Goal: Task Accomplishment & Management: Use online tool/utility

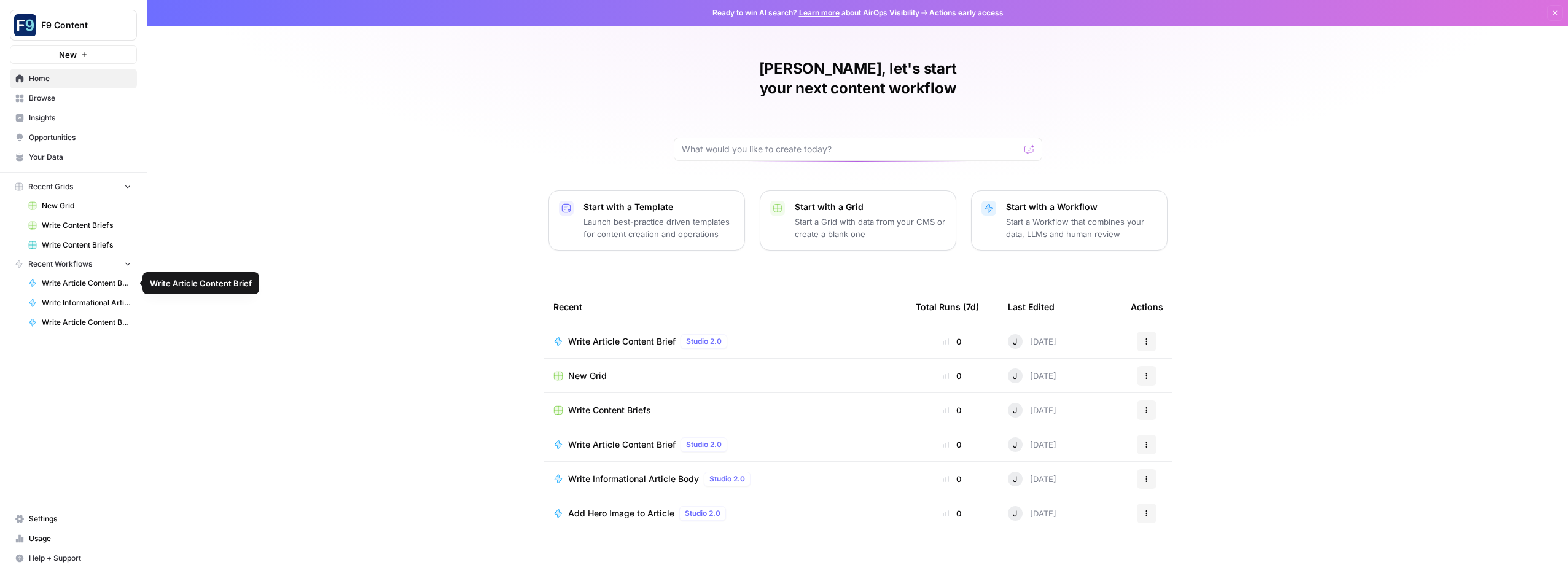
click at [76, 278] on span "Write Article Content Brief" at bounding box center [86, 283] width 90 height 11
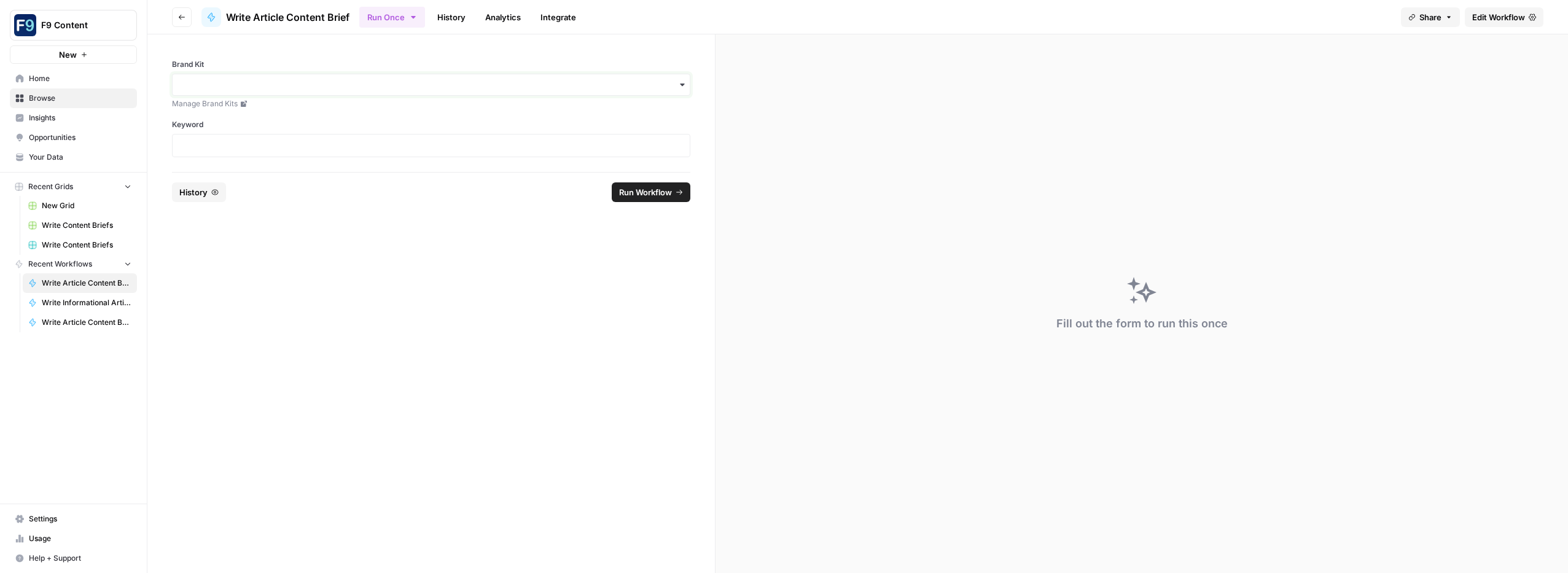
click at [673, 89] on input "Brand Kit" at bounding box center [431, 84] width 502 height 12
click at [593, 129] on div "Sommsation" at bounding box center [431, 118] width 517 height 24
click at [540, 148] on p at bounding box center [431, 145] width 502 height 12
click at [644, 189] on span "Run Workflow" at bounding box center [646, 192] width 53 height 12
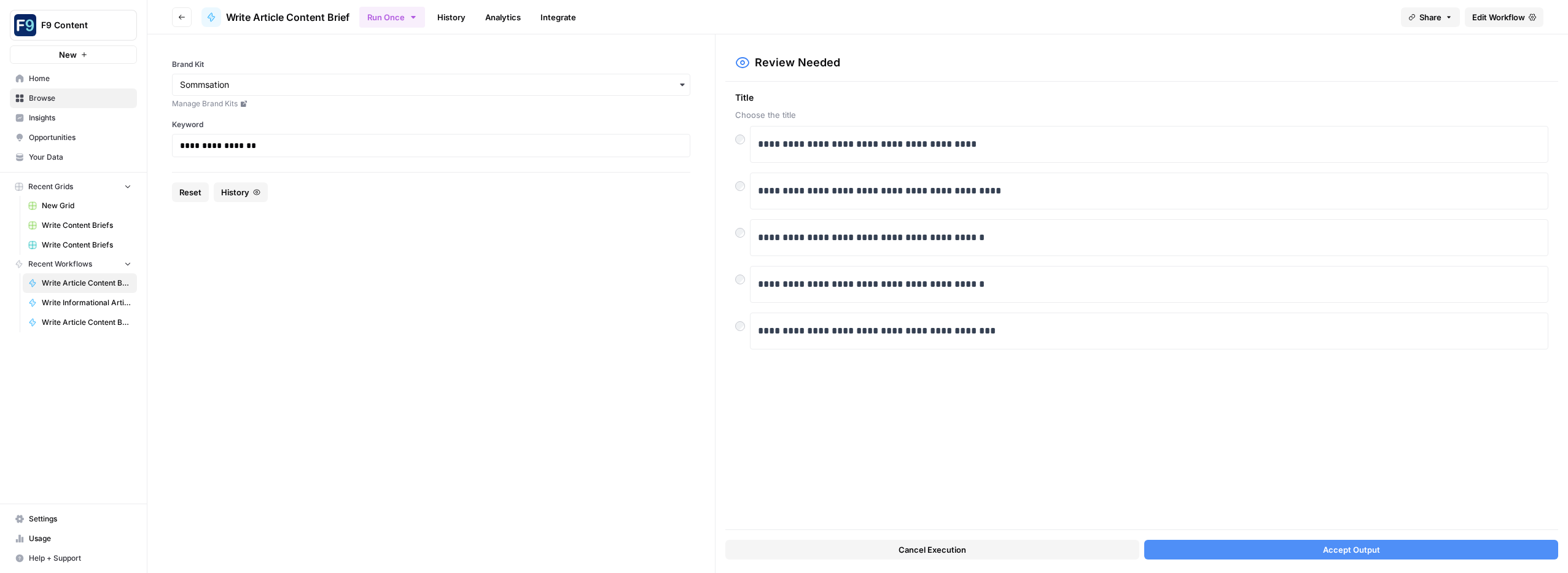
click at [179, 146] on div "**********" at bounding box center [430, 145] width 518 height 24
click at [186, 182] on footer "Reset History" at bounding box center [430, 192] width 518 height 40
click at [189, 187] on span "Reset" at bounding box center [190, 192] width 22 height 12
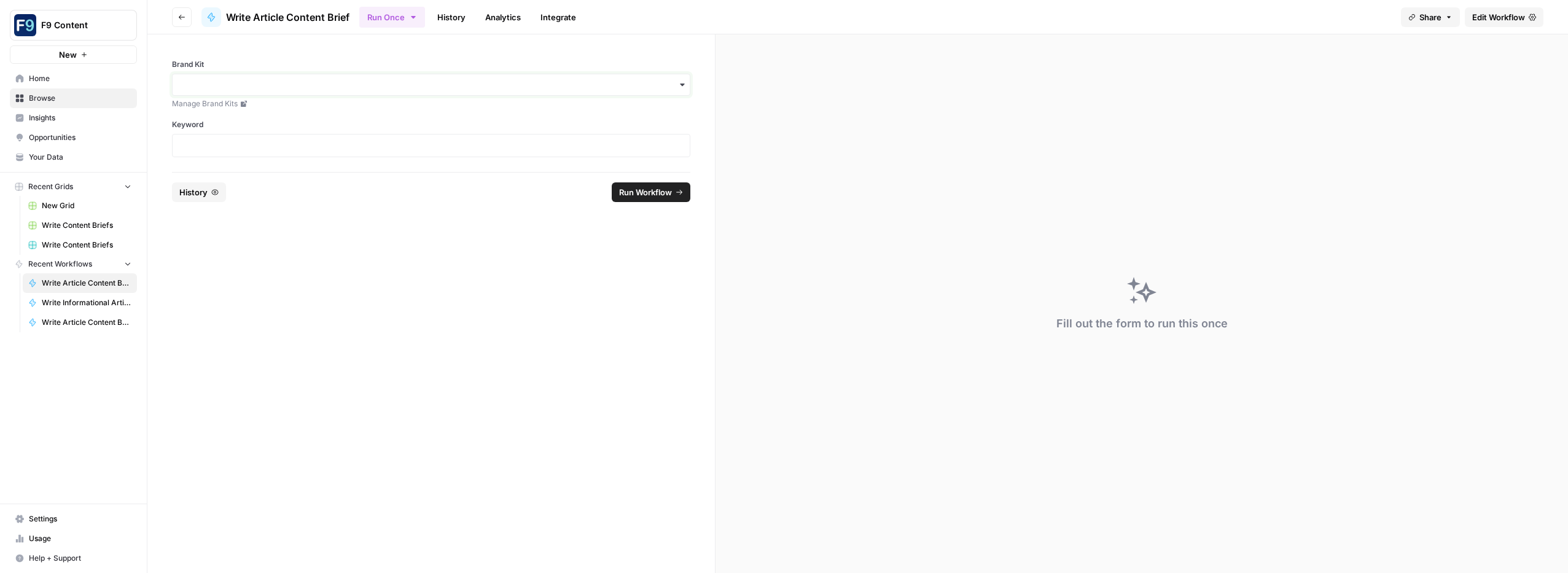
click at [205, 86] on input "Brand Kit" at bounding box center [431, 84] width 502 height 12
click at [206, 110] on div "Sommsation" at bounding box center [431, 118] width 517 height 24
click at [193, 142] on p at bounding box center [431, 145] width 502 height 12
click at [662, 189] on span "Run Workflow" at bounding box center [646, 192] width 53 height 12
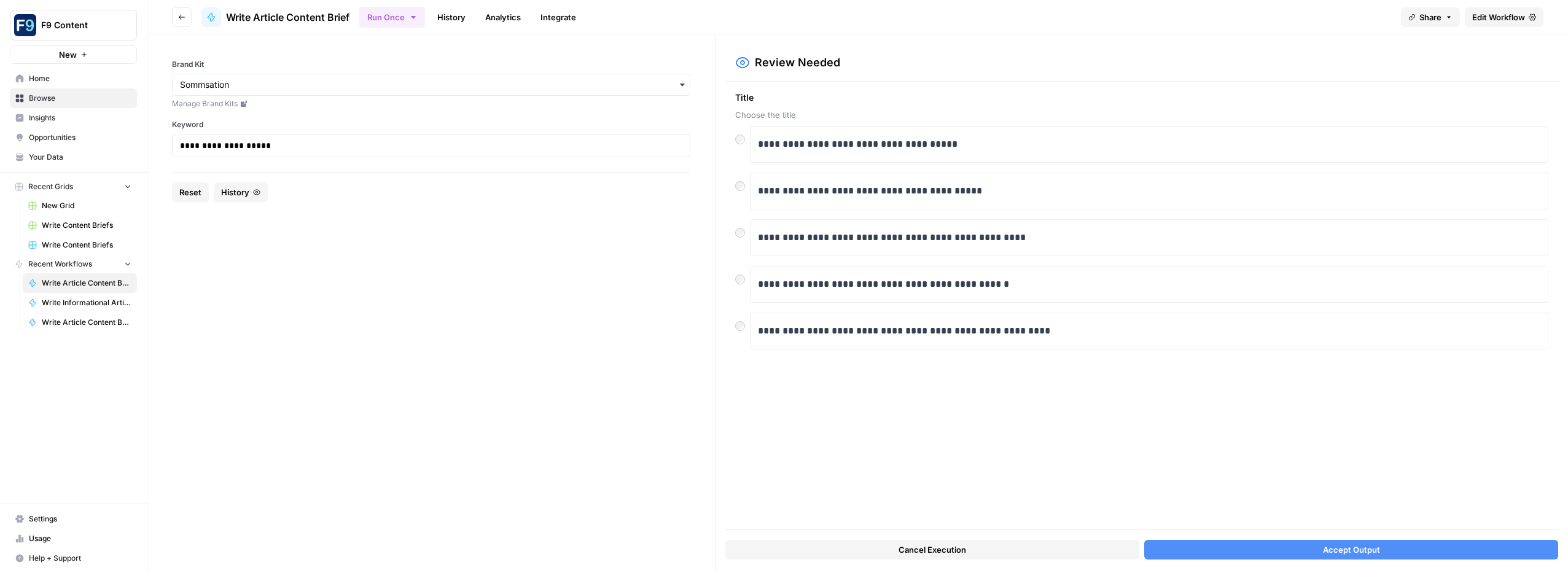
click at [1252, 548] on button "Accept Output" at bounding box center [1351, 549] width 413 height 20
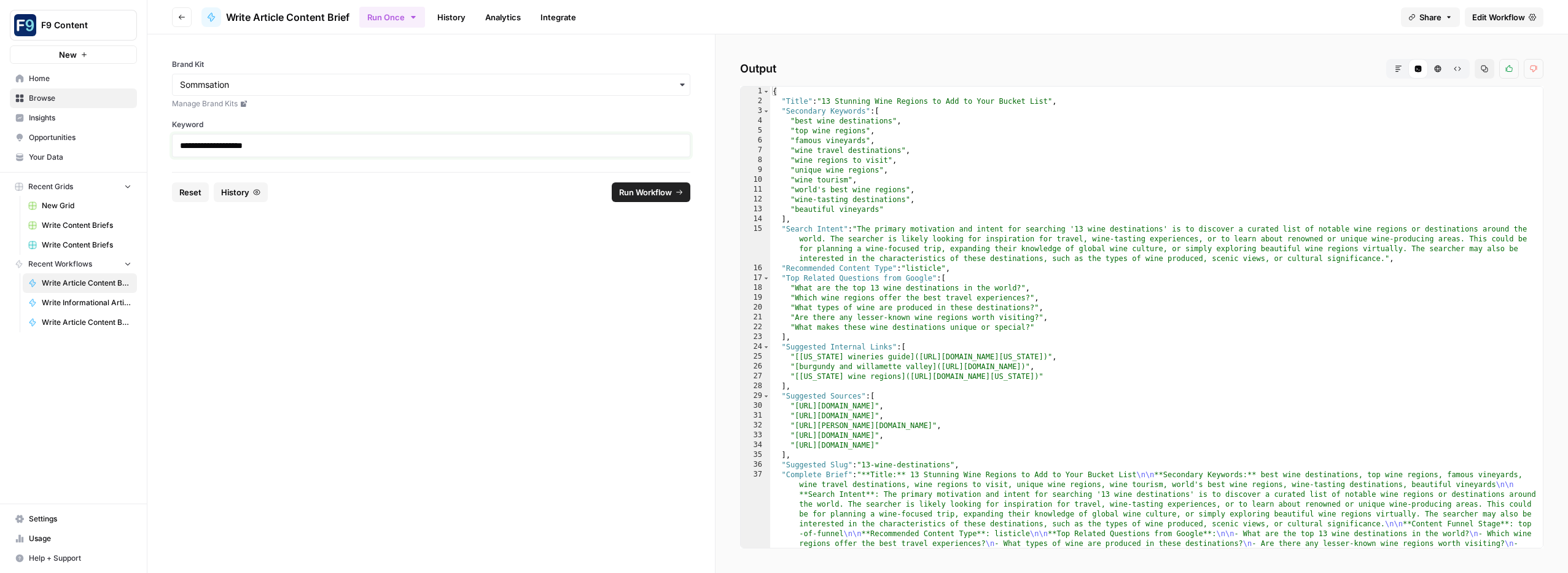
drag, startPoint x: 265, startPoint y: 145, endPoint x: 194, endPoint y: 145, distance: 71.0
click at [194, 145] on p "**********" at bounding box center [431, 145] width 502 height 12
copy p "**********"
drag, startPoint x: 826, startPoint y: 102, endPoint x: 1051, endPoint y: 102, distance: 225.0
click at [1051, 102] on div "{ "Title" : "13 Stunning Wine Regions to Add to Your Bucket List" , "Secondary …" at bounding box center [1156, 386] width 772 height 598
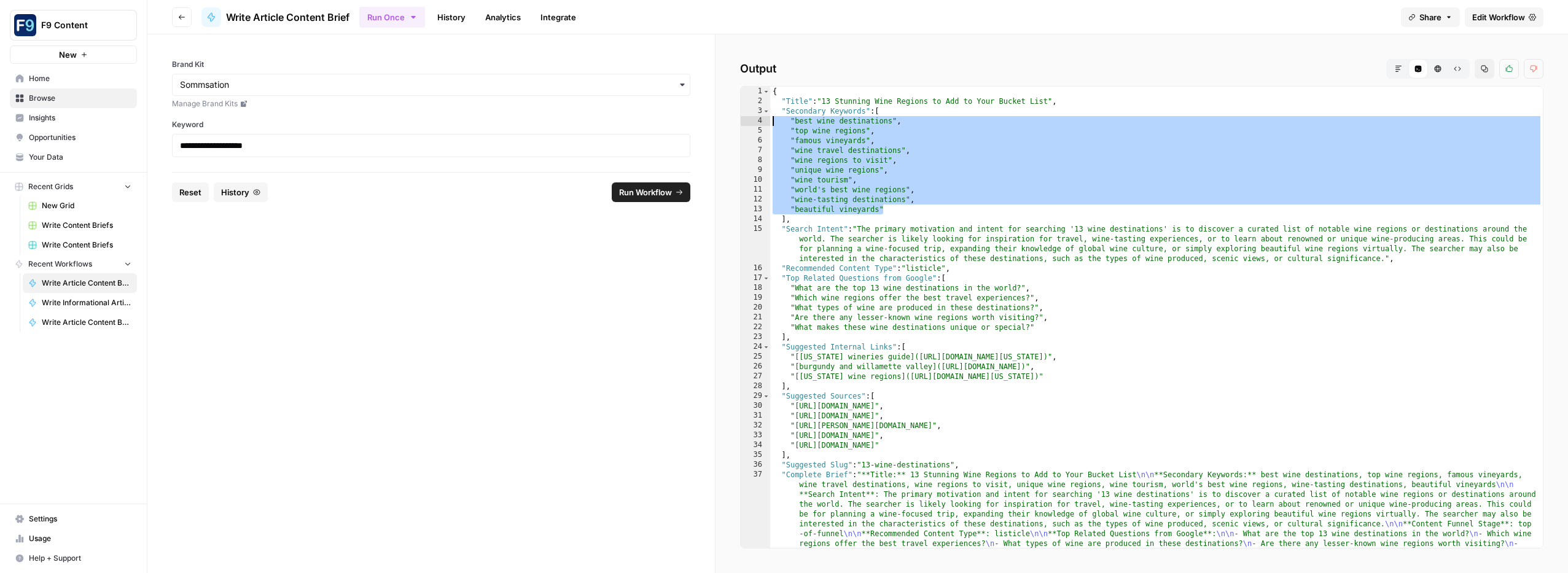
drag, startPoint x: 888, startPoint y: 210, endPoint x: 760, endPoint y: 117, distance: 158.2
click at [760, 117] on div "**********" at bounding box center [1141, 317] width 803 height 463
type textarea "**********"
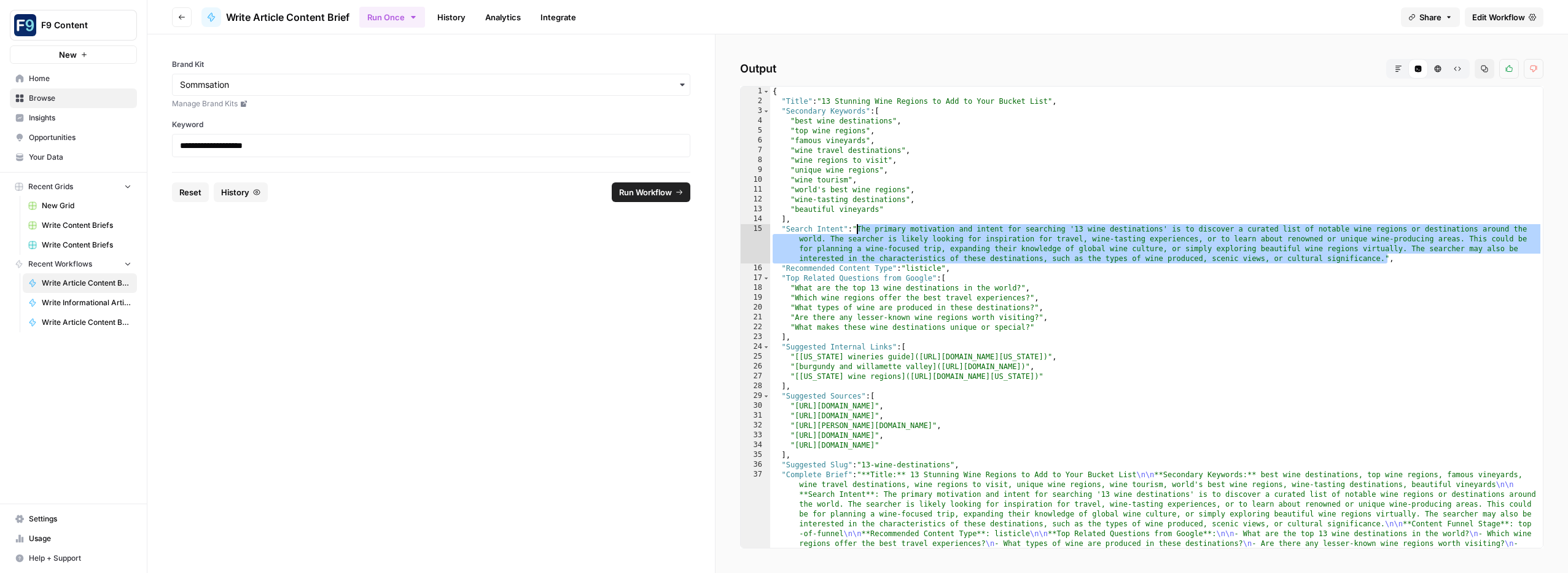
drag, startPoint x: 1383, startPoint y: 259, endPoint x: 855, endPoint y: 229, distance: 528.9
click at [856, 229] on div "{ "Title" : "13 Stunning Wine Regions to Add to Your Bucket List" , "Secondary …" at bounding box center [1156, 386] width 772 height 598
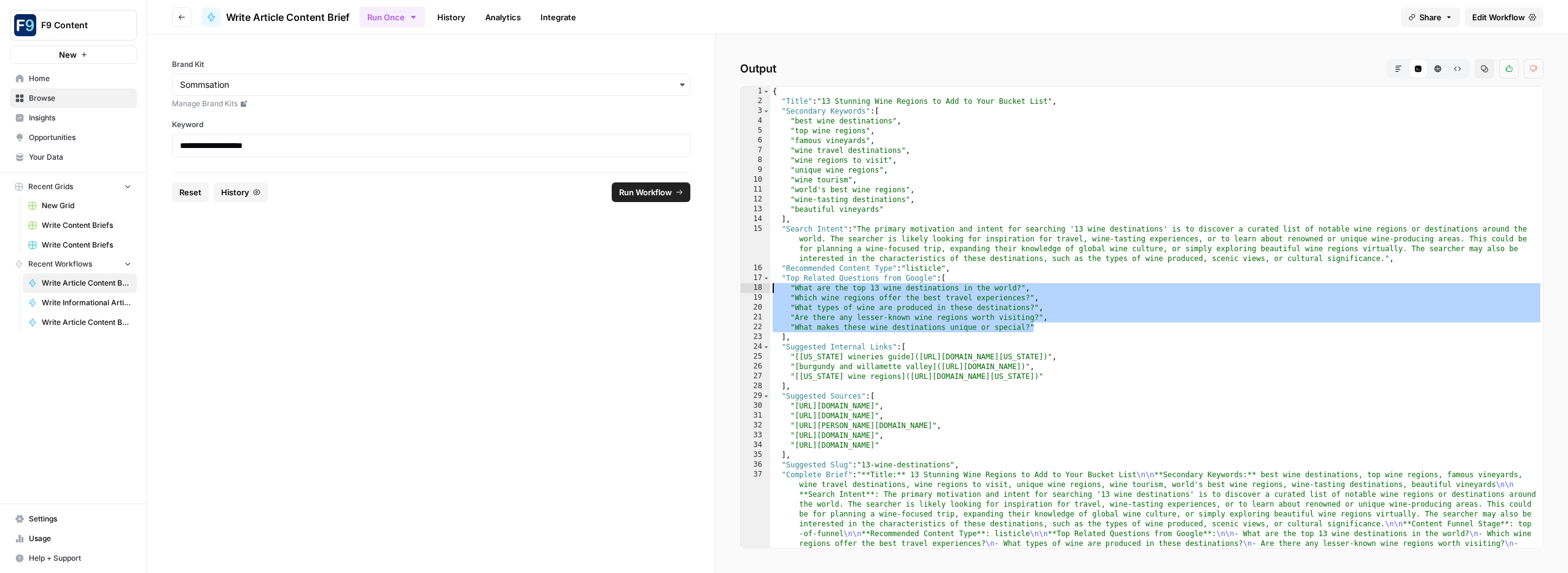
drag, startPoint x: 1043, startPoint y: 328, endPoint x: 762, endPoint y: 291, distance: 283.4
click at [762, 291] on div "1 2 3 4 5 6 7 8 9 10 11 12 13 14 15 16 17 18 19 20 21 22 23 24 25 26 27 28 29 3…" at bounding box center [1141, 317] width 803 height 463
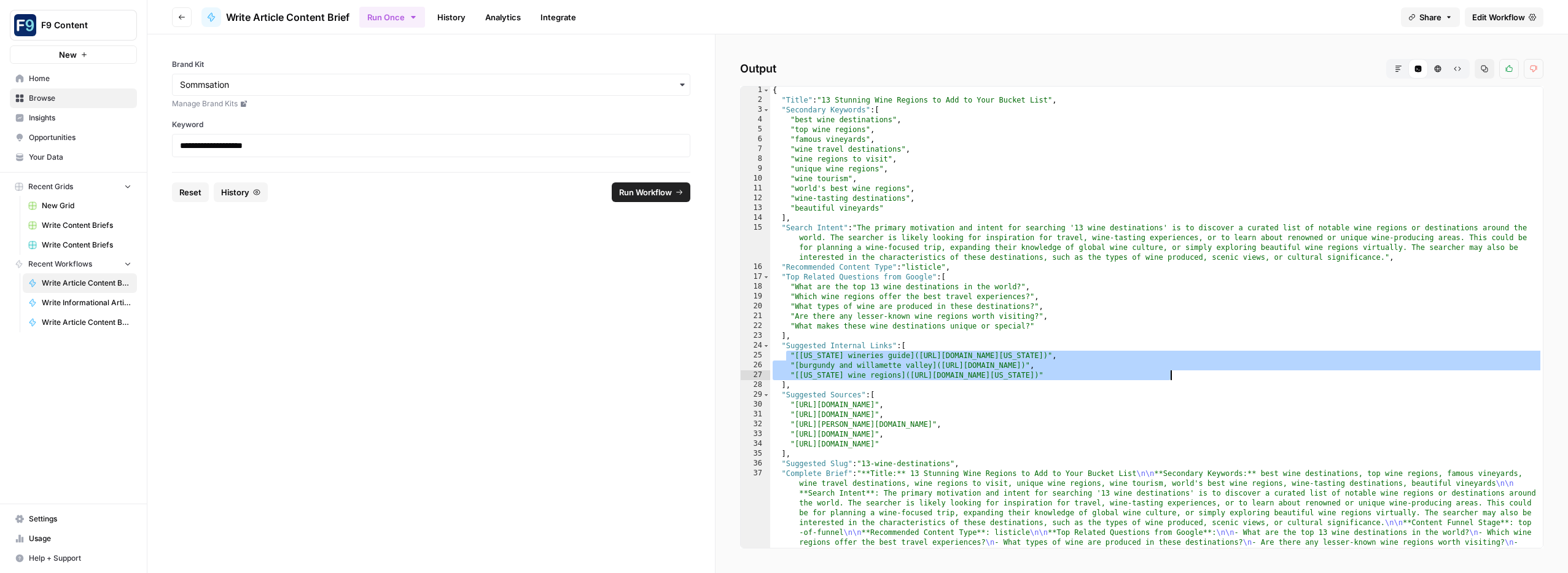
scroll to position [1, 0]
drag, startPoint x: 787, startPoint y: 354, endPoint x: 1218, endPoint y: 377, distance: 431.6
click at [1218, 377] on div "{ "Title" : "13 Stunning Wine Regions to Add to Your Bucket List" , "Secondary …" at bounding box center [1156, 384] width 772 height 598
type textarea "**********"
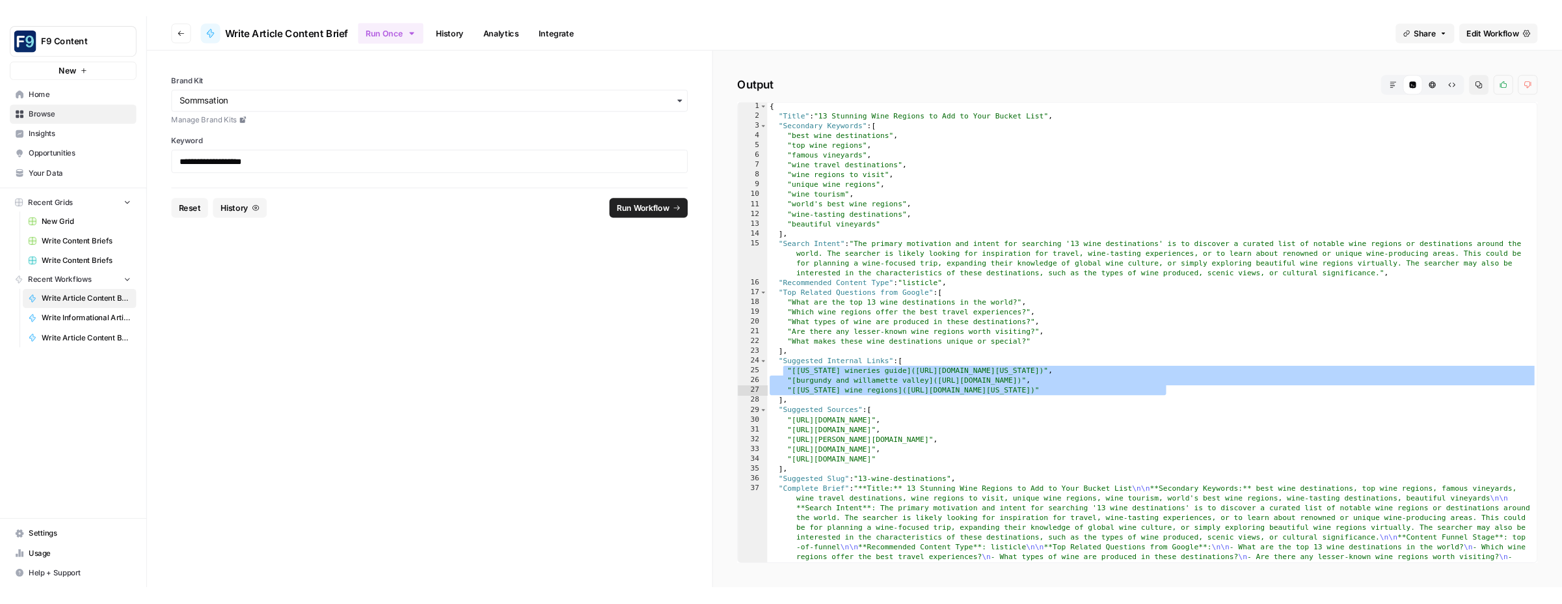
scroll to position [63, 0]
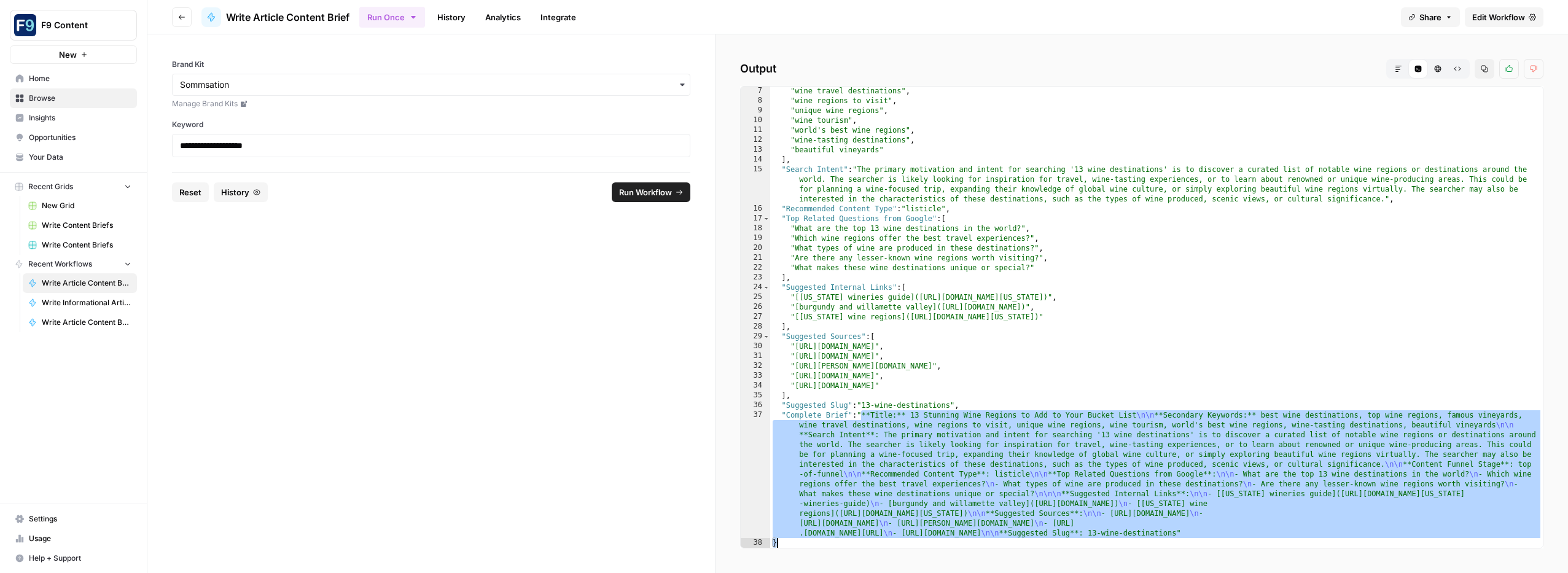
drag, startPoint x: 861, startPoint y: 413, endPoint x: 1198, endPoint y: 550, distance: 363.8
click at [1197, 551] on div "**********" at bounding box center [1141, 303] width 852 height 538
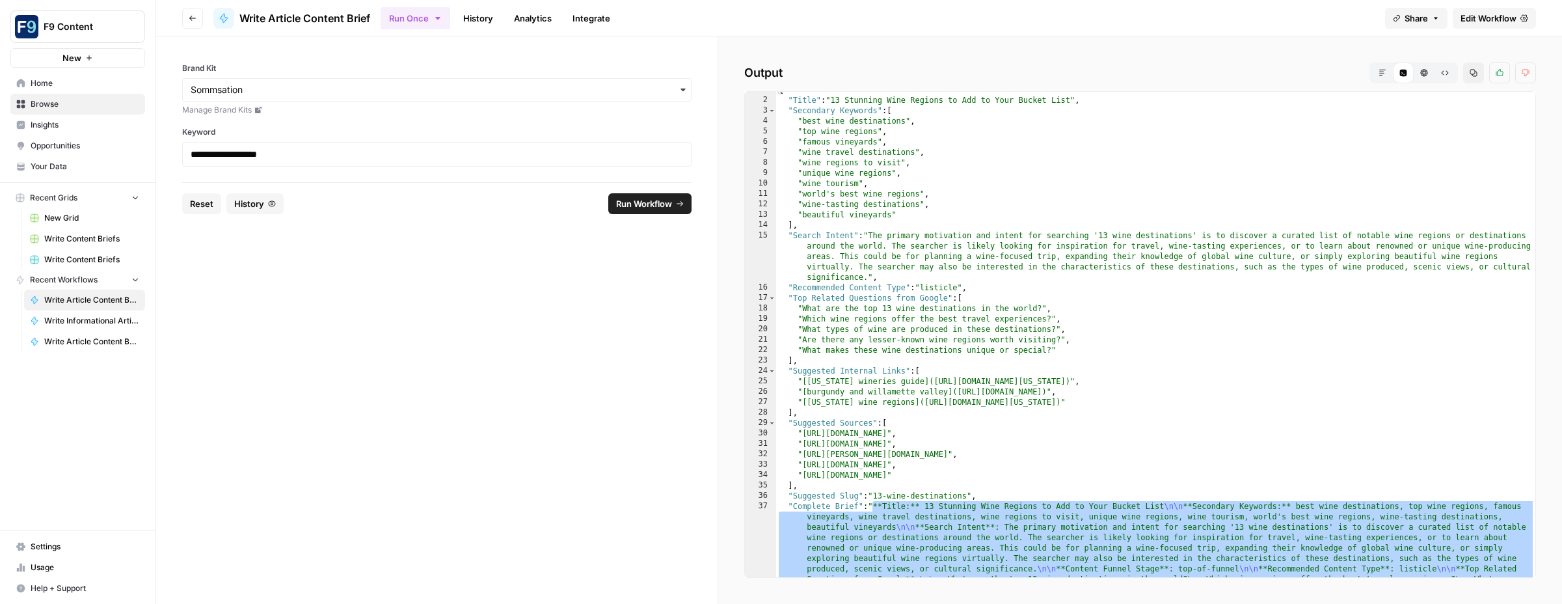
scroll to position [7, 0]
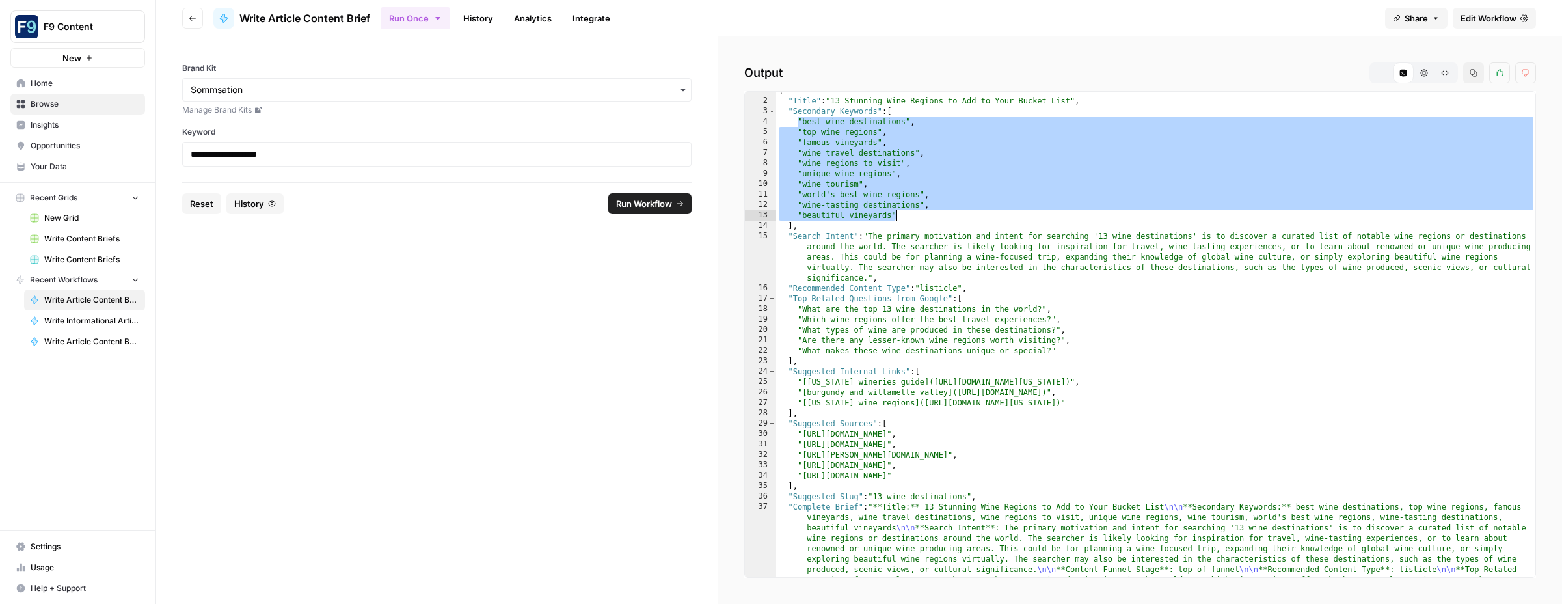
drag, startPoint x: 796, startPoint y: 122, endPoint x: 901, endPoint y: 219, distance: 142.7
click at [902, 220] on div "{ "Title" : "13 Stunning Wine Regions to Add to Your Bucket List" , "Secondary …" at bounding box center [1155, 411] width 759 height 652
type textarea "**********"
click at [204, 207] on span "Reset" at bounding box center [201, 203] width 23 height 13
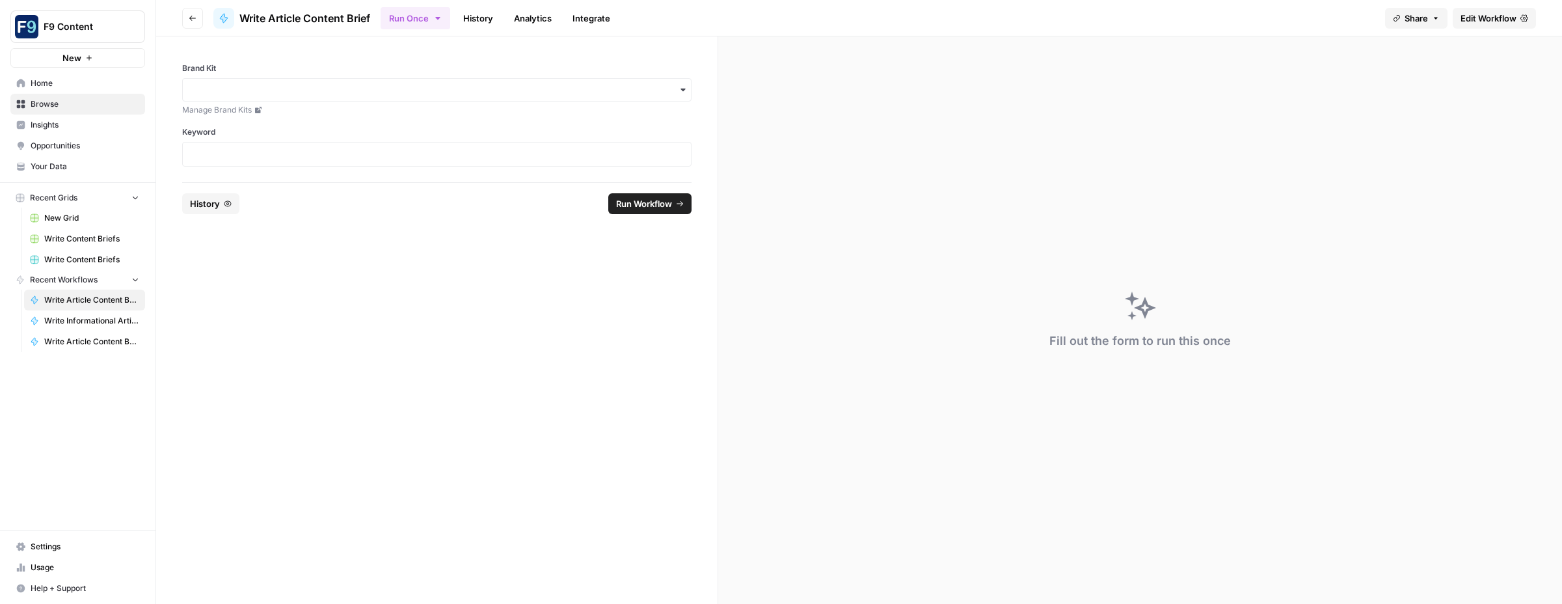
click at [204, 82] on div "button" at bounding box center [436, 89] width 509 height 23
click at [210, 120] on div "Sommsation" at bounding box center [437, 125] width 508 height 25
click at [207, 150] on p at bounding box center [437, 154] width 492 height 13
click at [619, 203] on span "Run Workflow" at bounding box center [644, 203] width 56 height 13
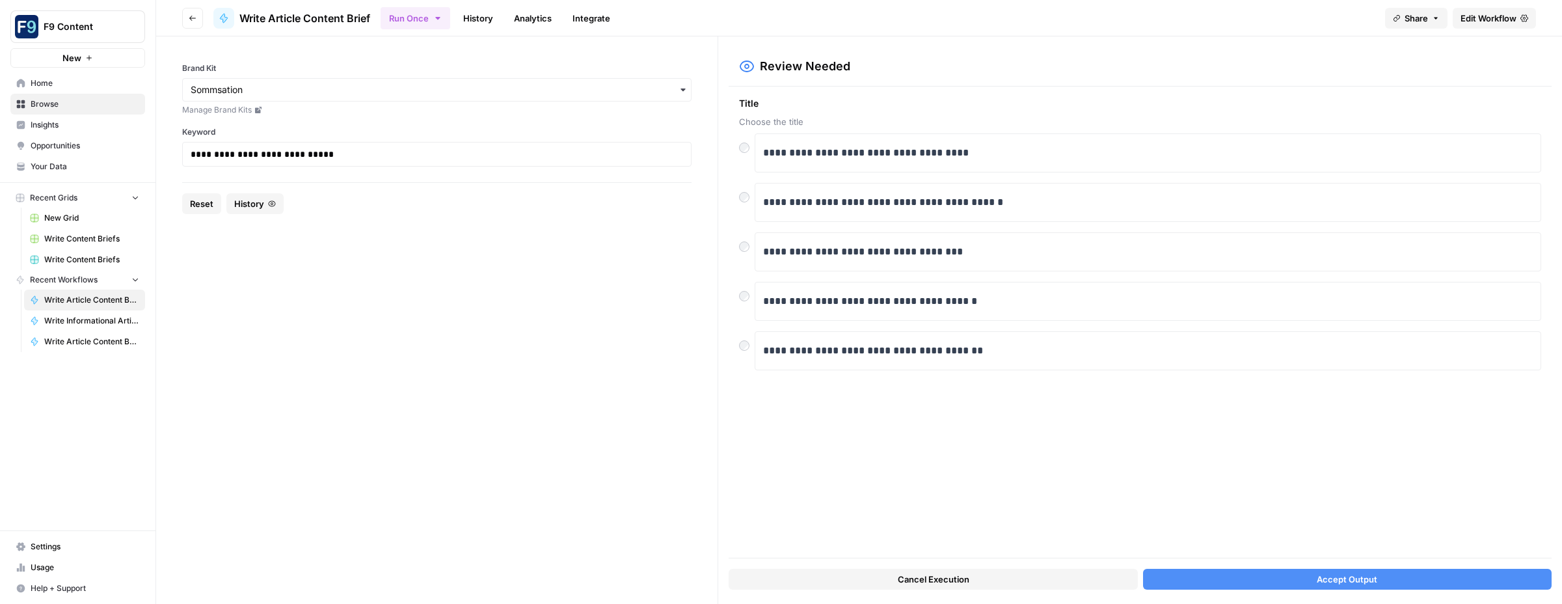
click at [1222, 579] on button "Accept Output" at bounding box center [1347, 578] width 408 height 21
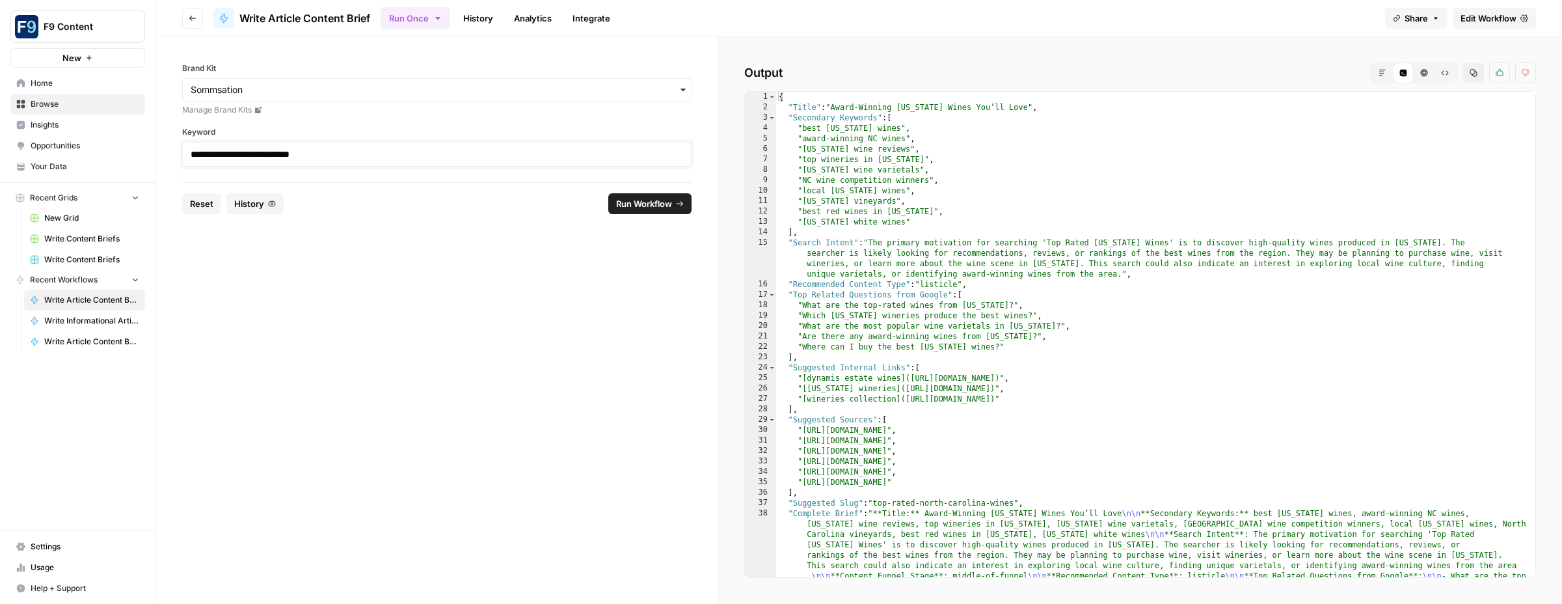
drag, startPoint x: 273, startPoint y: 154, endPoint x: 124, endPoint y: 152, distance: 149.0
click at [124, 152] on div "**********" at bounding box center [781, 302] width 1562 height 604
copy p "**********"
drag, startPoint x: 1048, startPoint y: 106, endPoint x: 836, endPoint y: 109, distance: 212.1
click at [836, 109] on div "{ "Title" : "Award-Winning [US_STATE] Wines You’ll Love" , "Secondary Keywords"…" at bounding box center [1155, 423] width 759 height 662
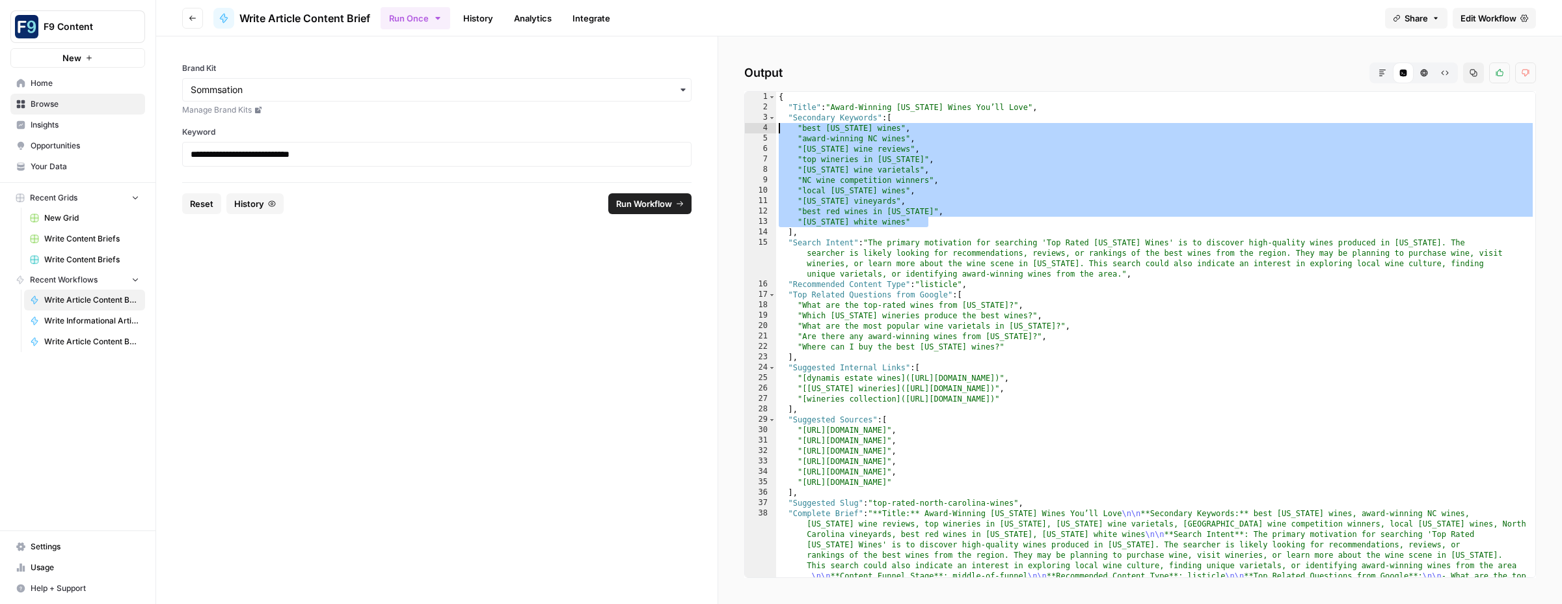
drag, startPoint x: 939, startPoint y: 225, endPoint x: 778, endPoint y: 129, distance: 187.5
click at [778, 129] on div "{ "Title" : "Award-Winning [US_STATE] Wines You’ll Love" , "Secondary Keywords"…" at bounding box center [1155, 423] width 759 height 662
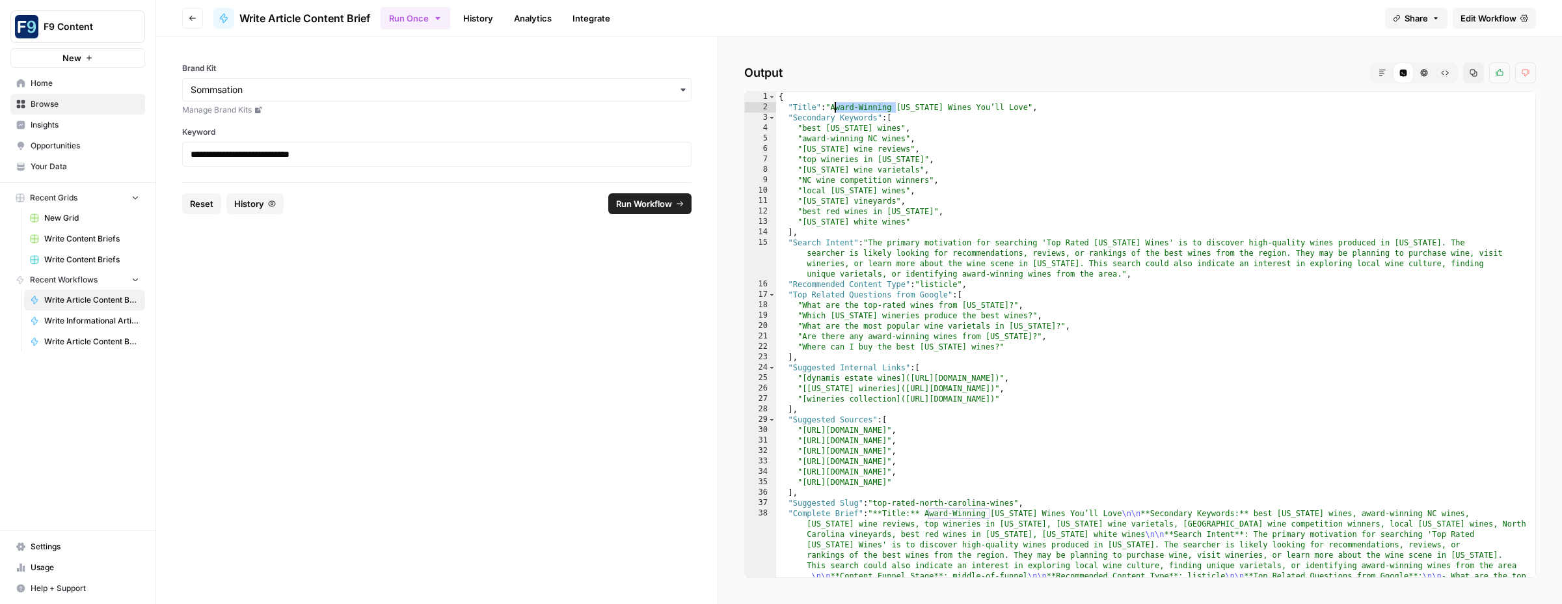
drag, startPoint x: 895, startPoint y: 103, endPoint x: 836, endPoint y: 104, distance: 58.5
click at [836, 104] on div "{ "Title" : "Award-Winning [US_STATE] Wines You’ll Love" , "Secondary Keywords"…" at bounding box center [1155, 423] width 759 height 662
click at [1083, 236] on div "{ "Title" : "Award-Winning [US_STATE] Wines You’ll Love" , "Secondary Keywords"…" at bounding box center [1155, 421] width 759 height 662
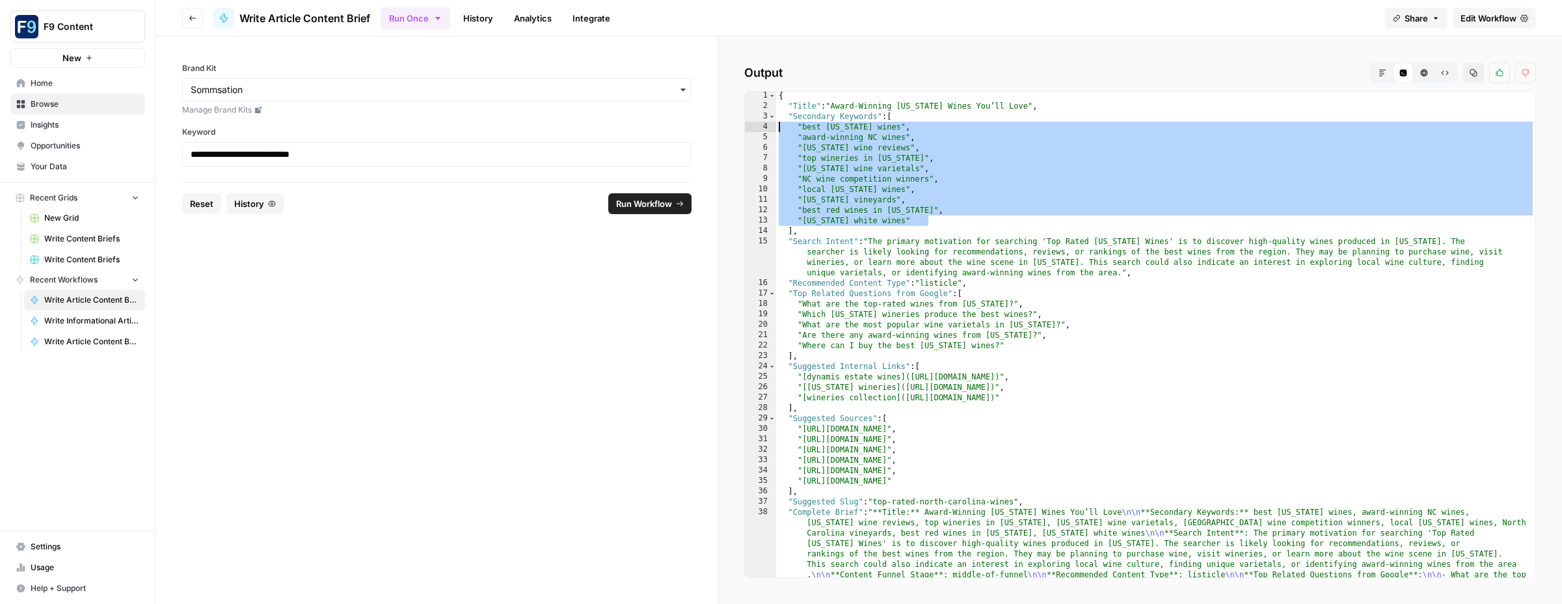
drag, startPoint x: 928, startPoint y: 215, endPoint x: 764, endPoint y: 127, distance: 186.5
click at [764, 127] on div "**********" at bounding box center [1140, 334] width 792 height 487
type textarea "**********"
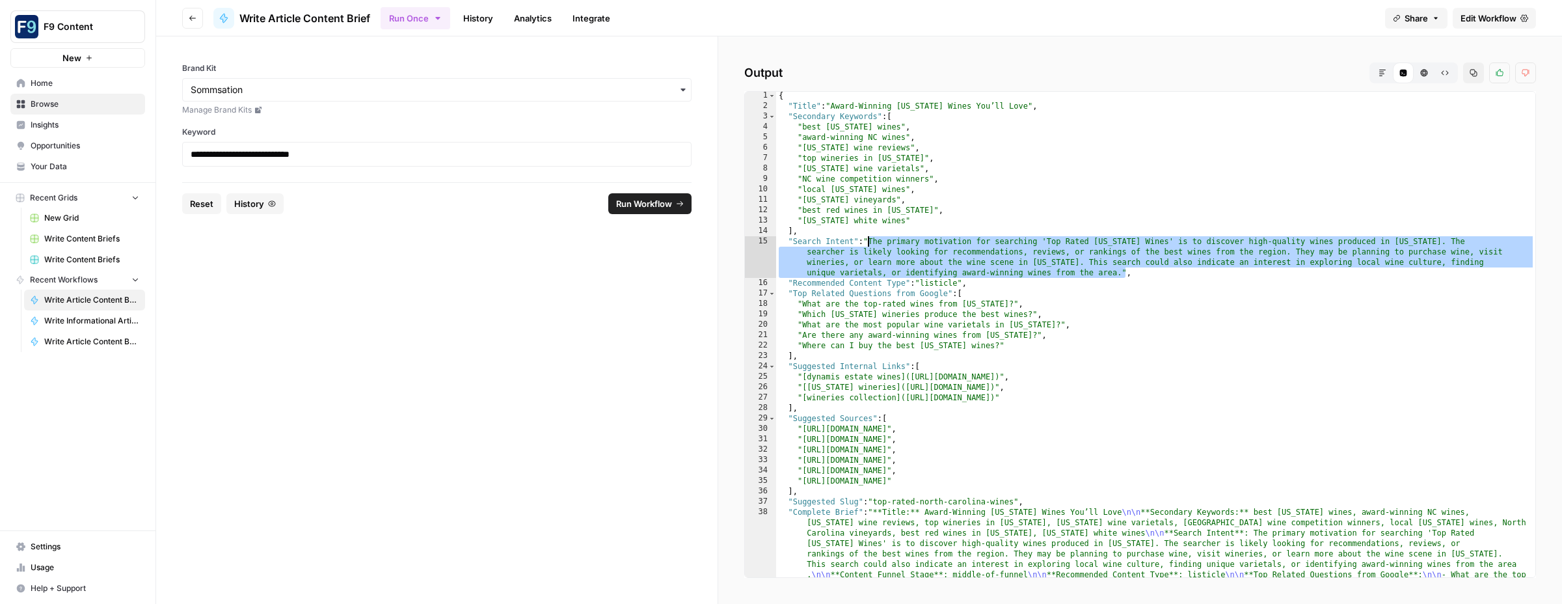
scroll to position [3, 0]
drag, startPoint x: 1125, startPoint y: 271, endPoint x: 866, endPoint y: 236, distance: 260.5
click at [866, 236] on div "{ "Title" : "Award-Winning [US_STATE] Wines You’ll Love" , "Secondary Keywords"…" at bounding box center [1155, 421] width 759 height 662
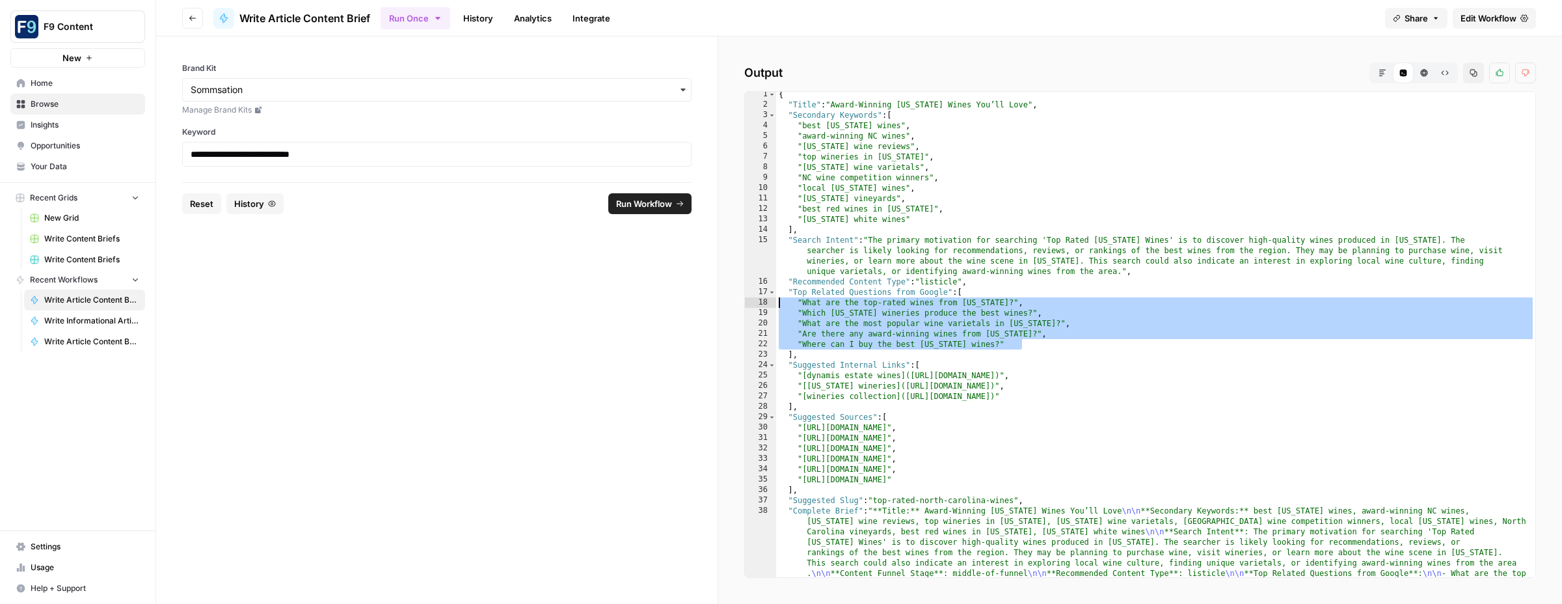
drag, startPoint x: 961, startPoint y: 338, endPoint x: 718, endPoint y: 303, distance: 245.7
click at [718, 303] on div "Output Markdown Code Editor HTML Viewer Raw Output Copy Thumbs up Thumbs down 1…" at bounding box center [1140, 319] width 844 height 567
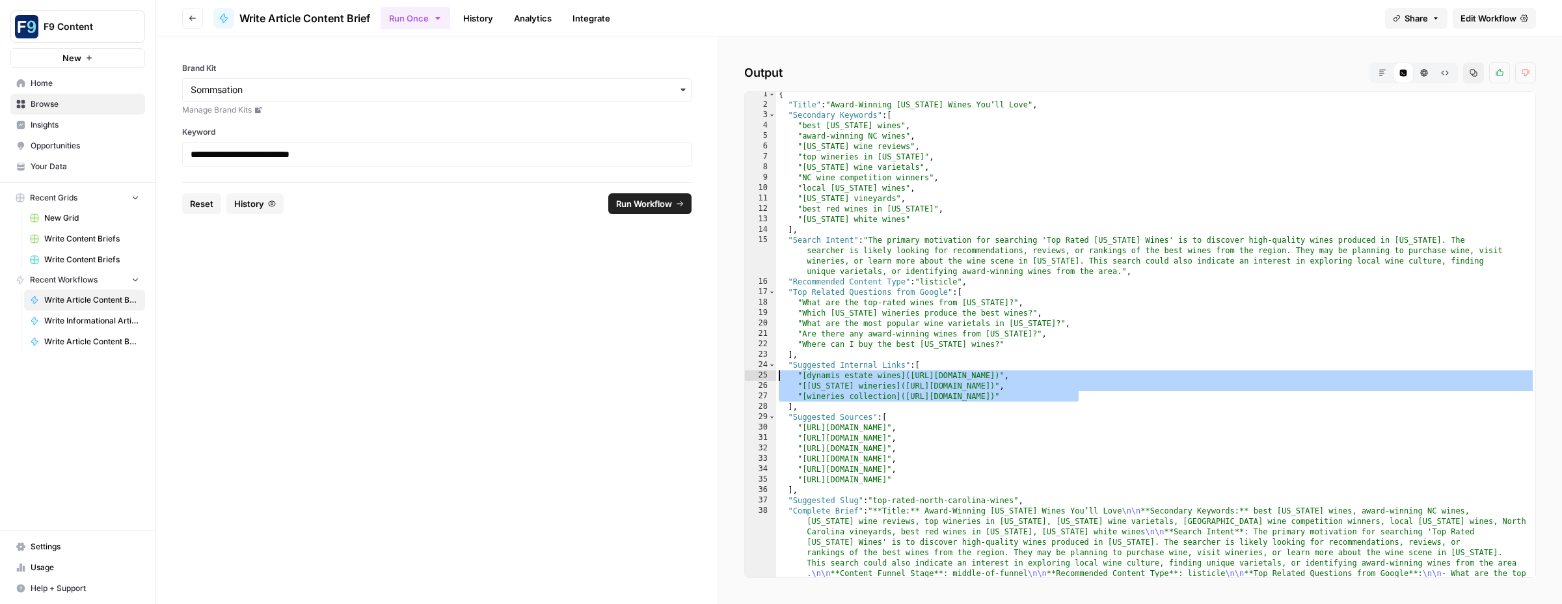
drag, startPoint x: 980, startPoint y: 394, endPoint x: 753, endPoint y: 375, distance: 228.4
click at [753, 375] on div "**********" at bounding box center [1140, 334] width 792 height 487
type textarea "**********"
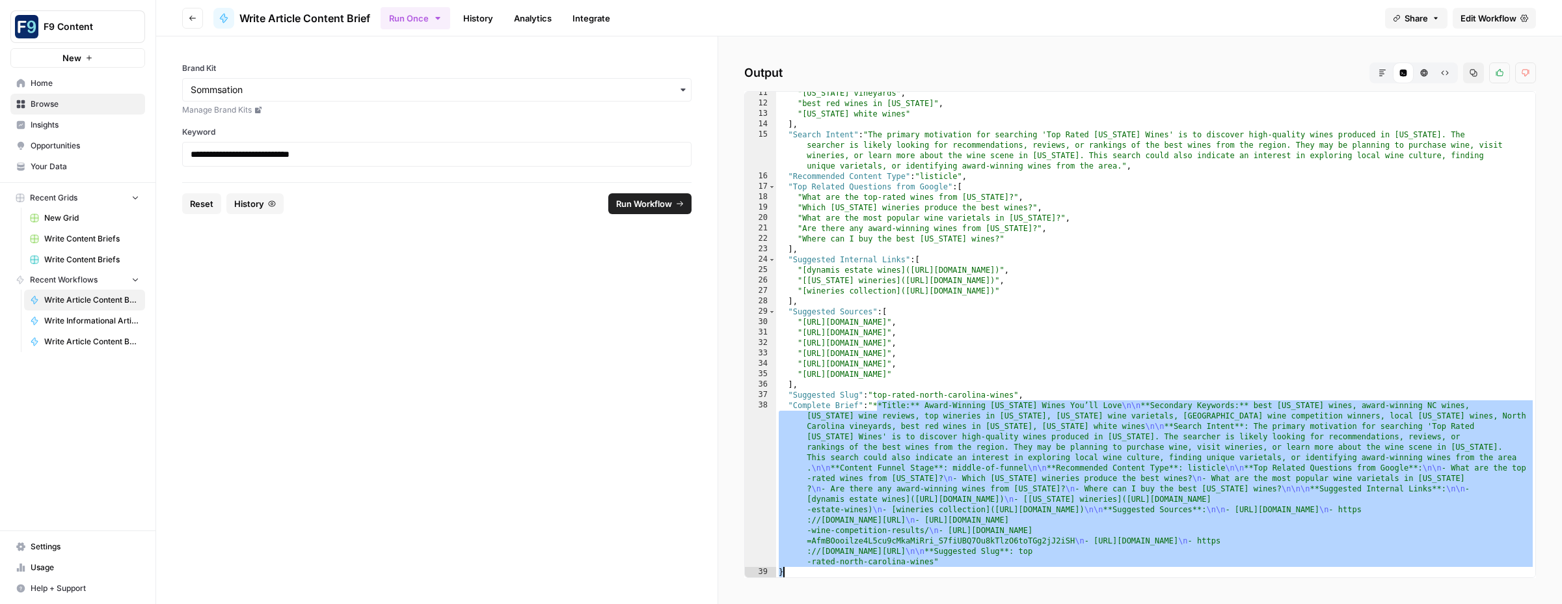
scroll to position [108, 0]
drag, startPoint x: 878, startPoint y: 513, endPoint x: 956, endPoint y: 593, distance: 111.3
click at [957, 593] on div "**********" at bounding box center [1140, 319] width 844 height 567
click at [980, 258] on div ""[US_STATE] vineyards" , "best red wines in [US_STATE]" , "[US_STATE] white win…" at bounding box center [1155, 341] width 759 height 506
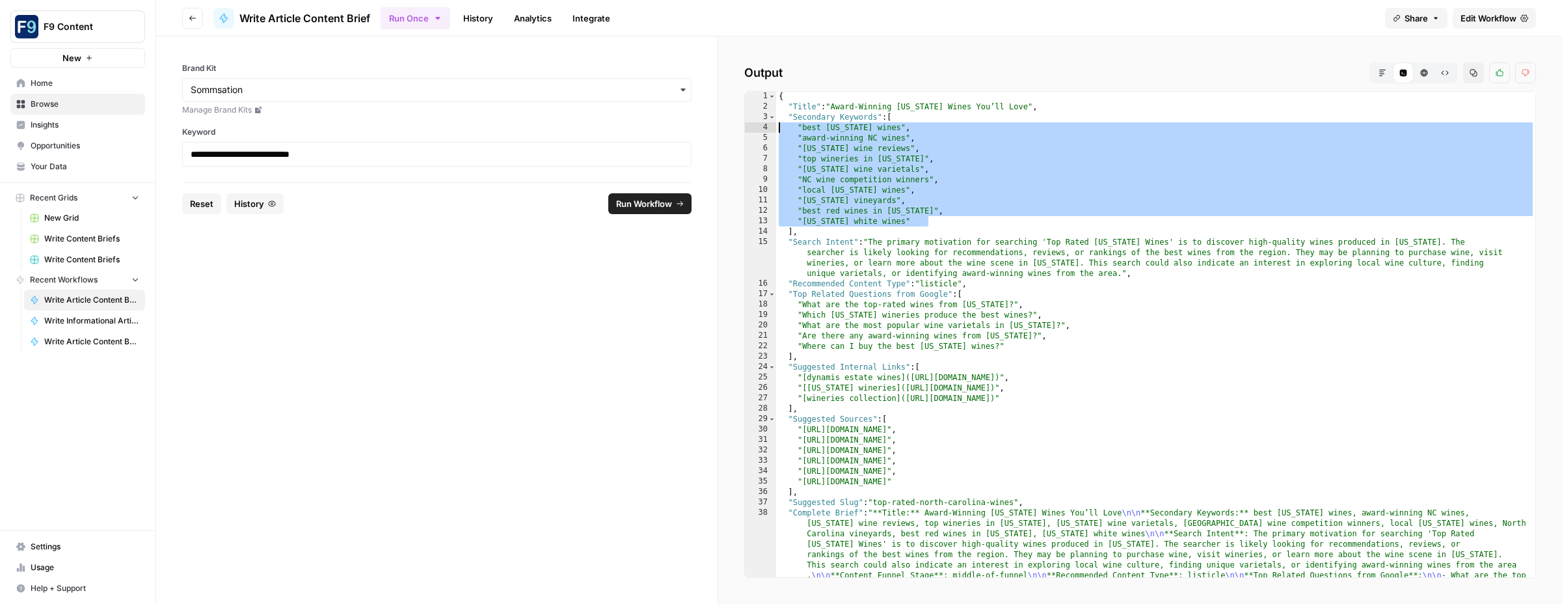
scroll to position [4, 0]
drag, startPoint x: 937, startPoint y: 220, endPoint x: 769, endPoint y: 129, distance: 190.9
click at [769, 129] on div "**********" at bounding box center [1140, 334] width 792 height 487
type textarea "**********"
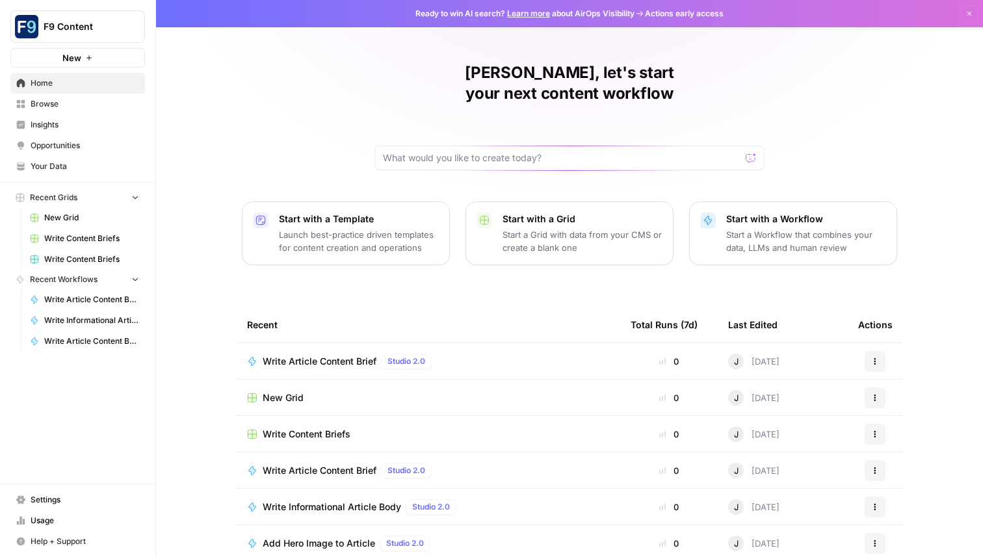
click at [84, 318] on span "Write Informational Article Body" at bounding box center [91, 321] width 95 height 12
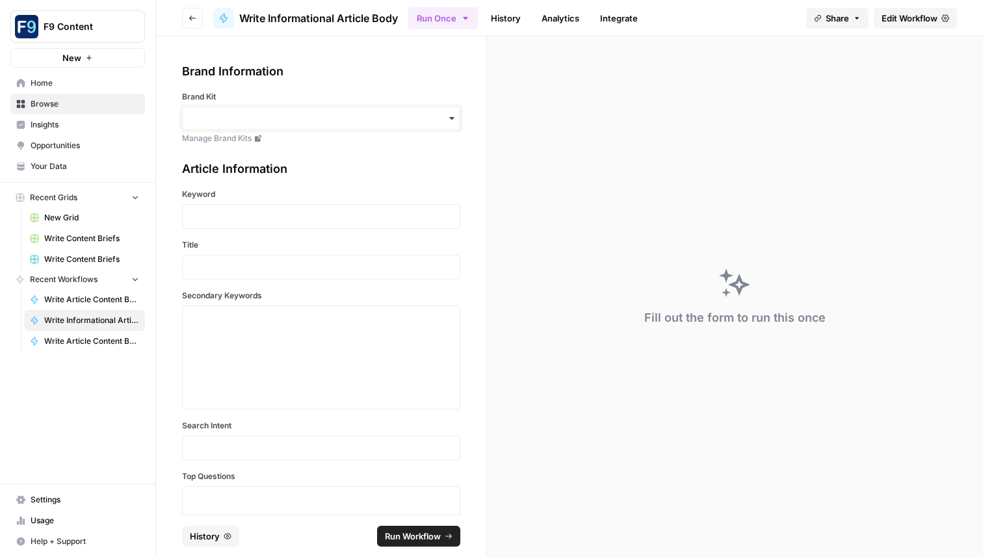
click at [414, 116] on input "Brand Kit" at bounding box center [321, 118] width 261 height 13
click at [334, 152] on div "Sommsation" at bounding box center [321, 153] width 277 height 25
click at [243, 215] on p at bounding box center [321, 216] width 261 height 13
click at [257, 212] on p at bounding box center [321, 216] width 261 height 13
click at [217, 265] on p at bounding box center [321, 267] width 261 height 13
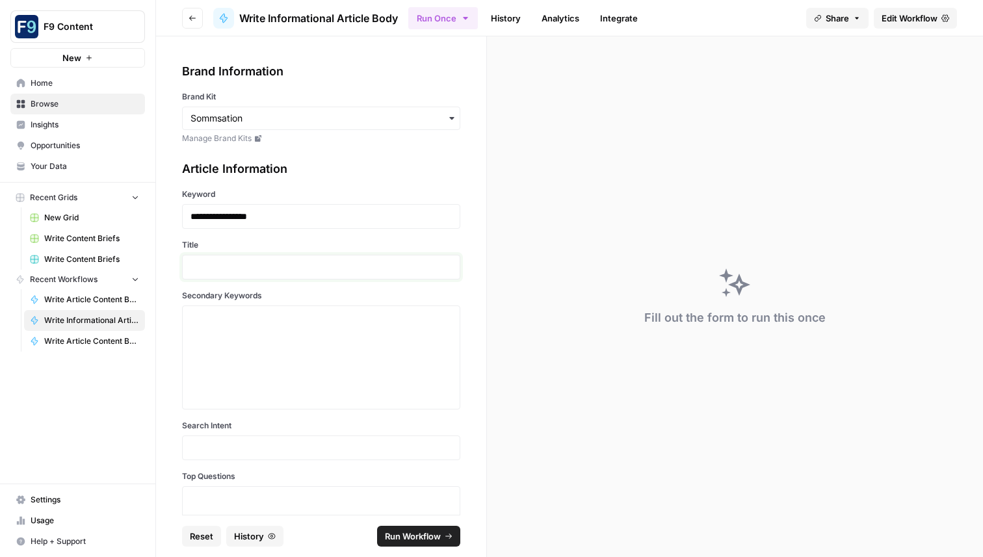
click at [212, 269] on p at bounding box center [321, 267] width 261 height 13
click at [230, 321] on textarea "Secondary Keywords" at bounding box center [321, 358] width 261 height 92
paste textarea ""best wine destinations", "top wine regions", "famous vineyards", "wine travel …"
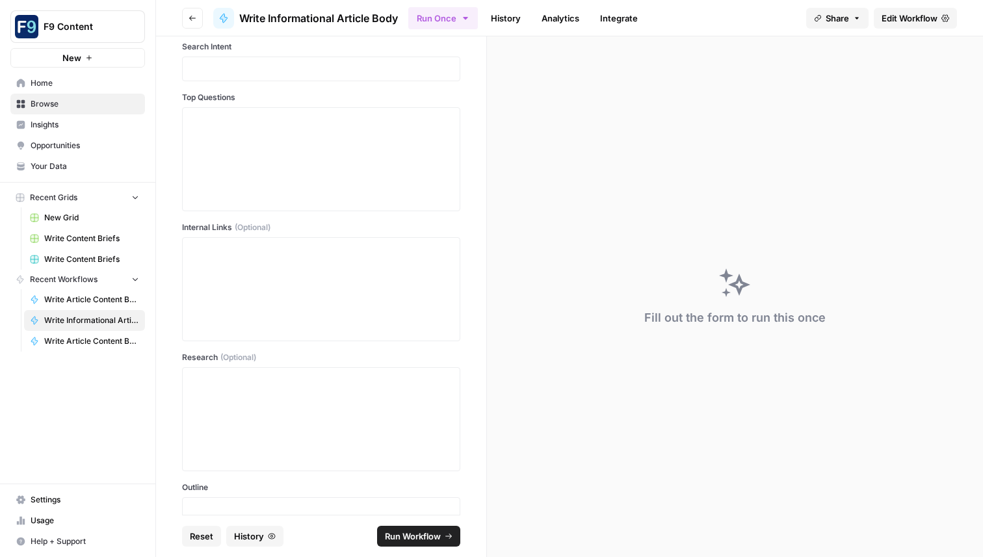
scroll to position [380, 0]
type textarea ""best wine destinations", "top wine regions", "famous vineyards", "wine travel …"
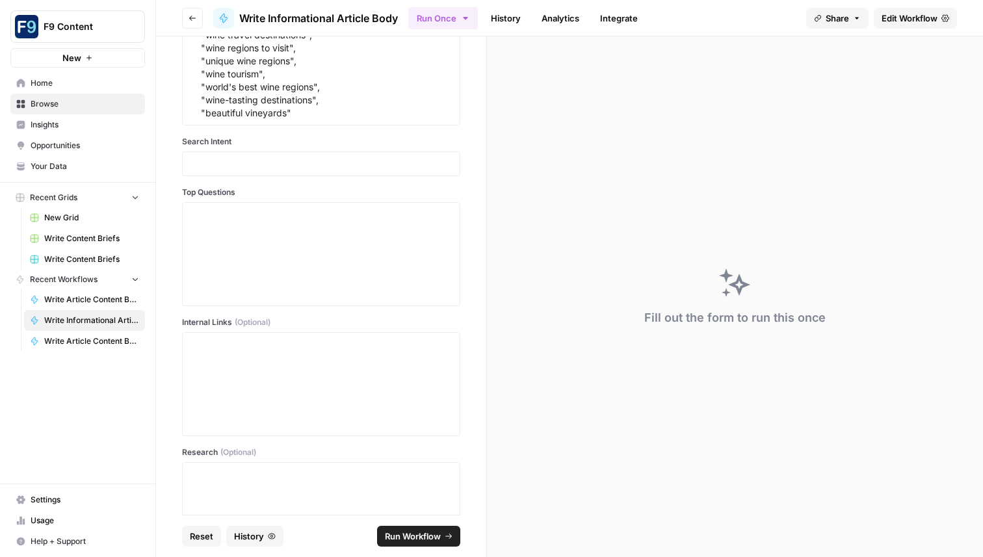
scroll to position [287, 0]
click at [217, 162] on p at bounding box center [321, 161] width 261 height 13
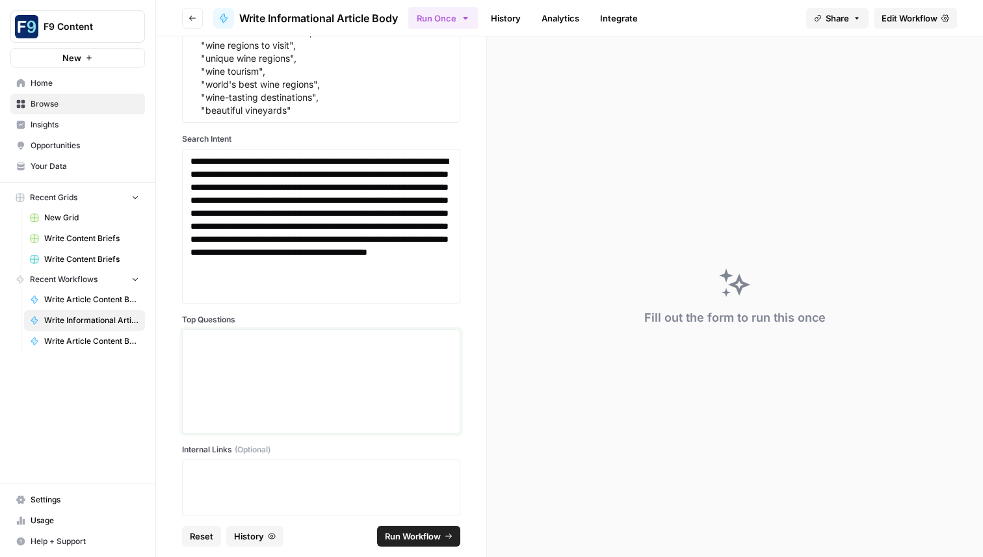
click at [324, 360] on textarea "Top Questions" at bounding box center [321, 382] width 261 height 92
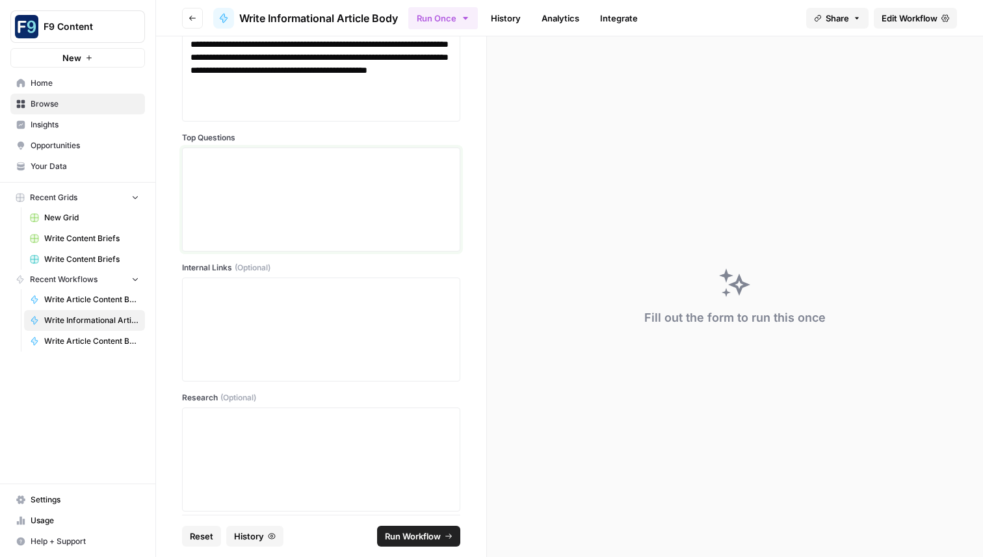
scroll to position [471, 0]
paste textarea ""The primary motivation and intent for searching '13 wine destinations' is to d…"
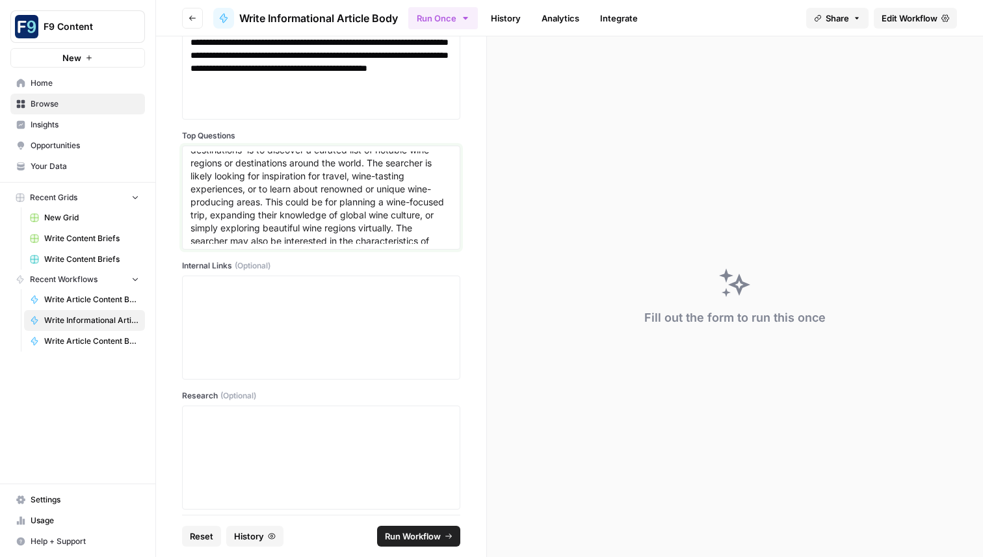
scroll to position [0, 0]
drag, startPoint x: 188, startPoint y: 156, endPoint x: 442, endPoint y: 234, distance: 266.0
click at [438, 235] on div ""The primary motivation and intent for searching '13 wine destinations' is to d…" at bounding box center [321, 198] width 278 height 104
click at [442, 234] on textarea ""The primary motivation and intent for searching '13 wine destinations' is to d…" at bounding box center [321, 198] width 261 height 92
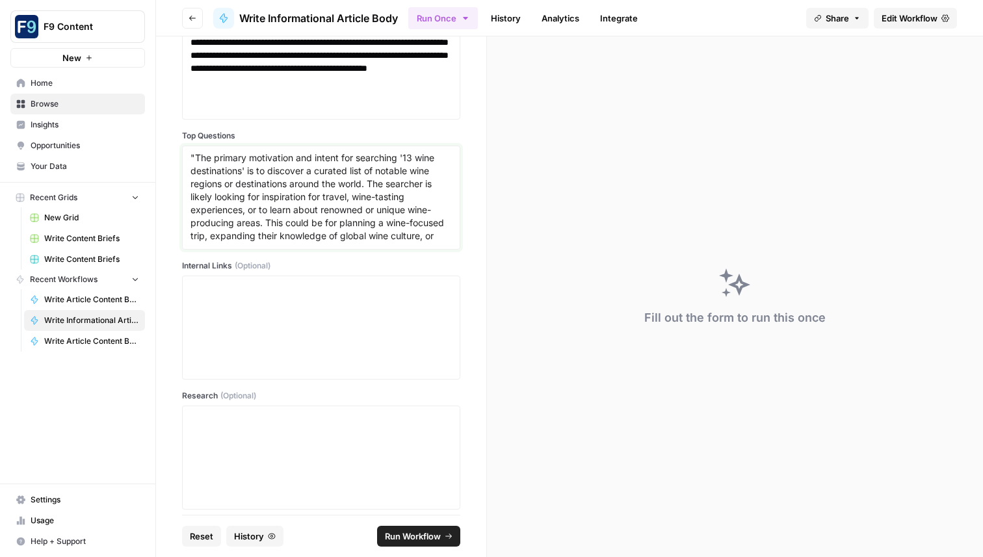
drag, startPoint x: 442, startPoint y: 234, endPoint x: 109, endPoint y: 156, distance: 342.7
click at [109, 156] on div "**********" at bounding box center [491, 278] width 983 height 557
type textarea "exploring beautiful wine regions virtually. The searcher may also be interested…"
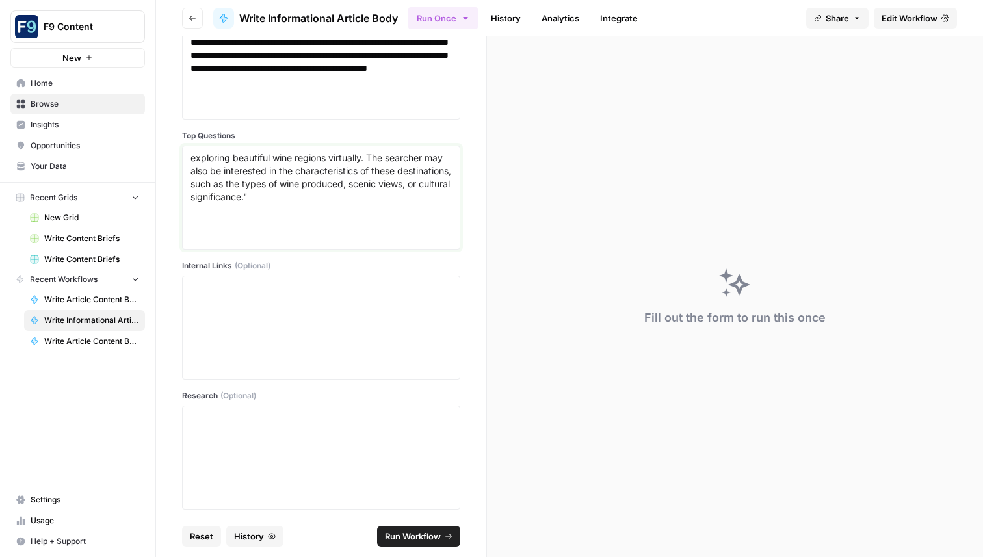
drag, startPoint x: 306, startPoint y: 192, endPoint x: 97, endPoint y: 152, distance: 212.6
click at [97, 152] on div "**********" at bounding box center [491, 278] width 983 height 557
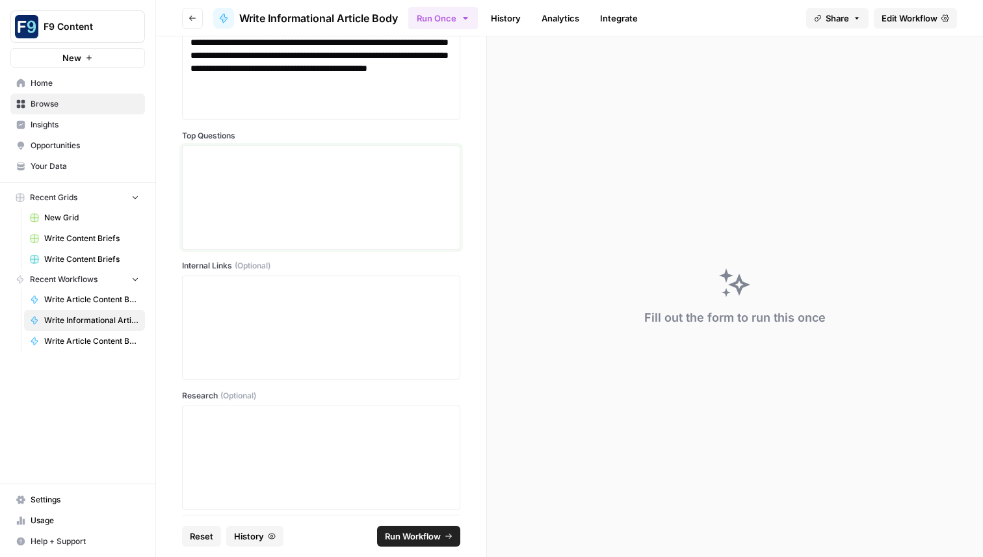
paste textarea ""What are the top 13 wine destinations in the world?", "Which wine regions offe…"
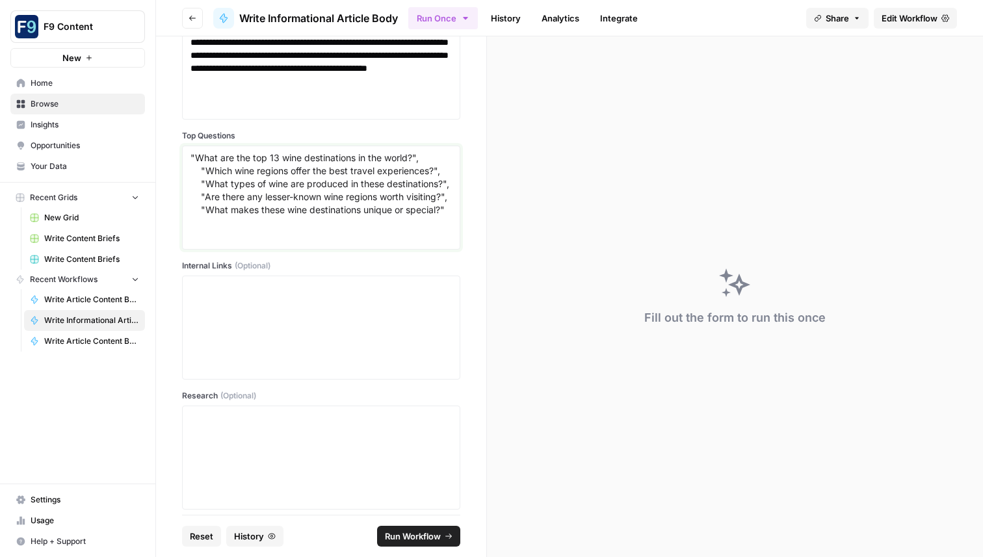
type textarea ""What are the top 13 wine destinations in the world?", "Which wine regions offe…"
click at [253, 291] on textarea "Internal Links (Optional)" at bounding box center [321, 328] width 261 height 92
paste textarea ""[california wineries guide](https://www.sommsation.com/blog/california-winerie…"
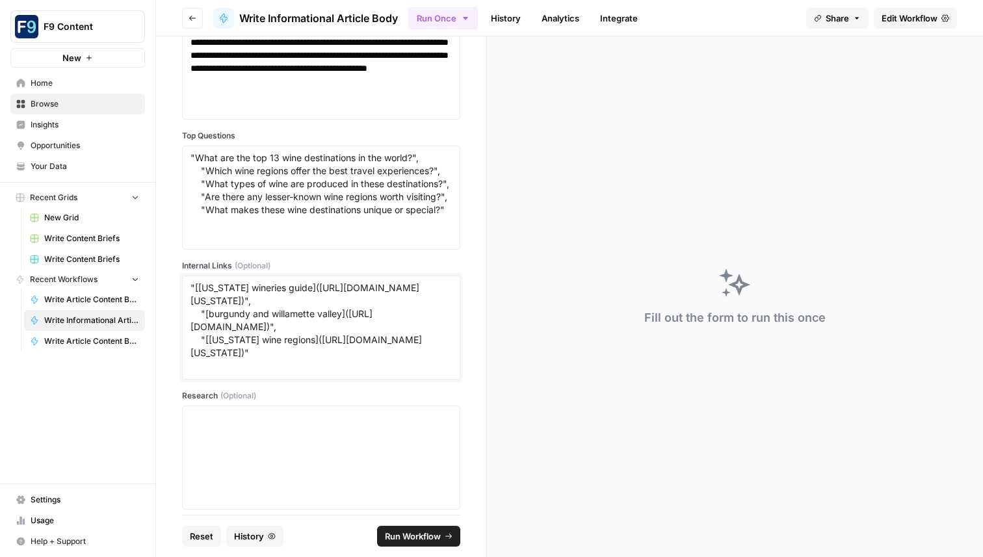
scroll to position [23, 0]
type textarea ""[california wineries guide](https://www.sommsation.com/blog/california-winerie…"
click at [237, 424] on textarea "Research (Optional)" at bounding box center [321, 458] width 261 height 92
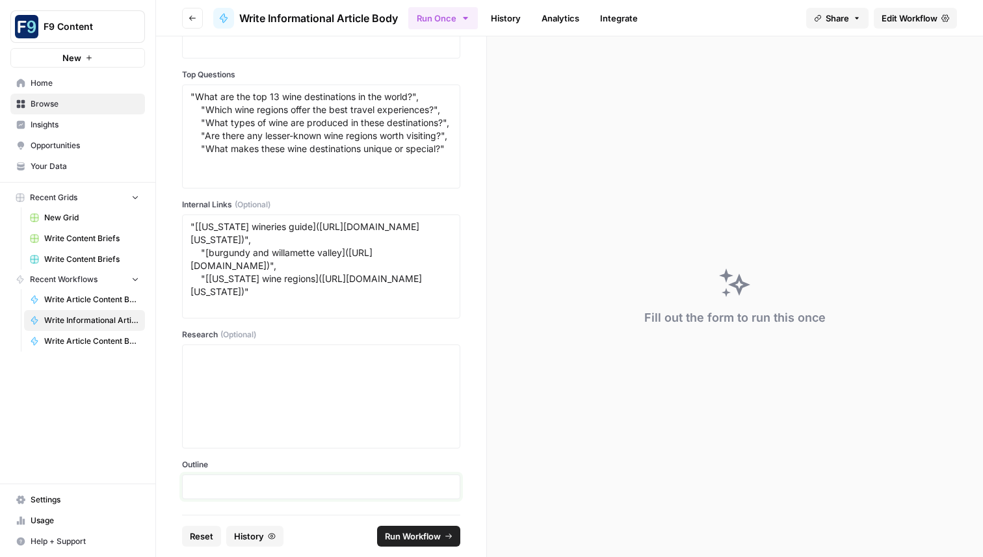
click at [230, 490] on p at bounding box center [321, 487] width 261 height 13
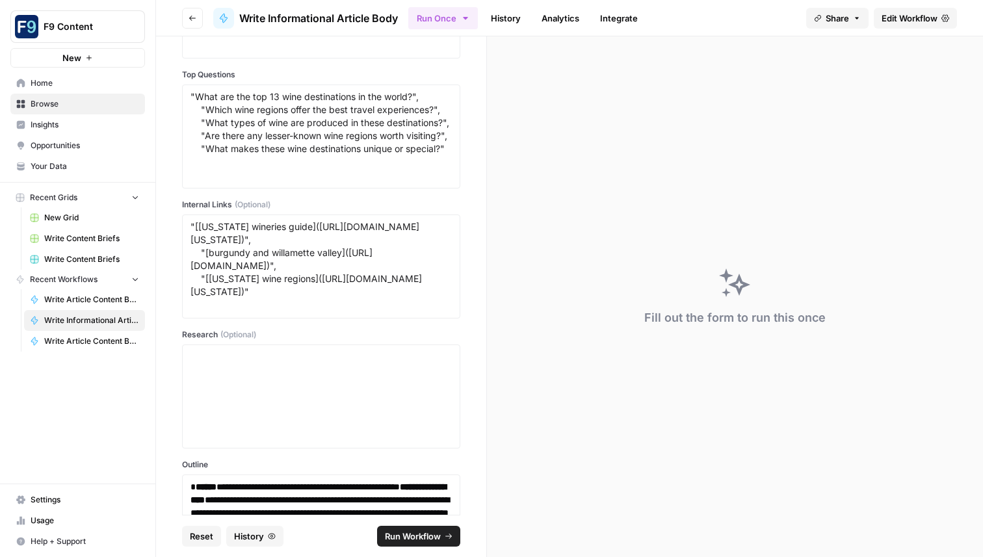
click at [399, 533] on span "Run Workflow" at bounding box center [413, 536] width 56 height 13
type textarea "null"
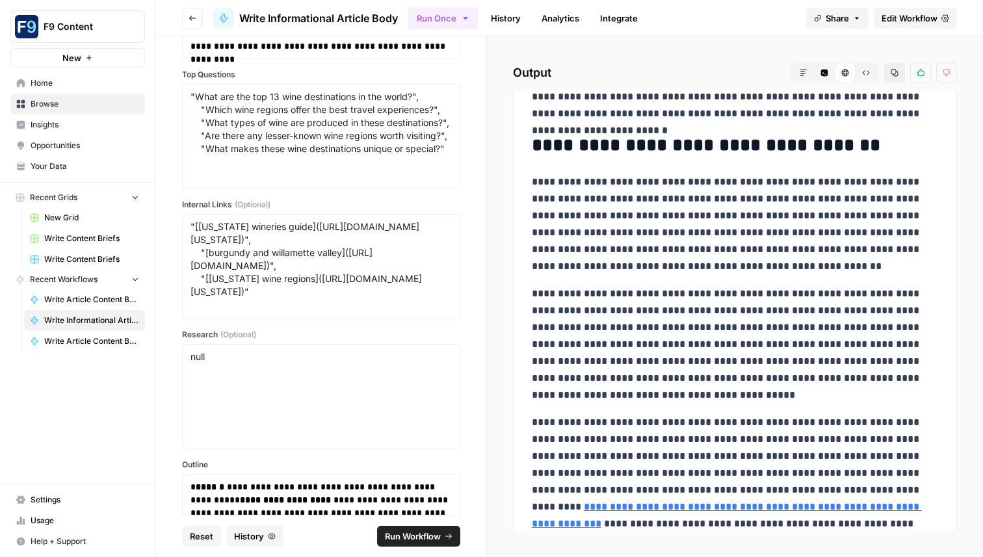
scroll to position [6969, 0]
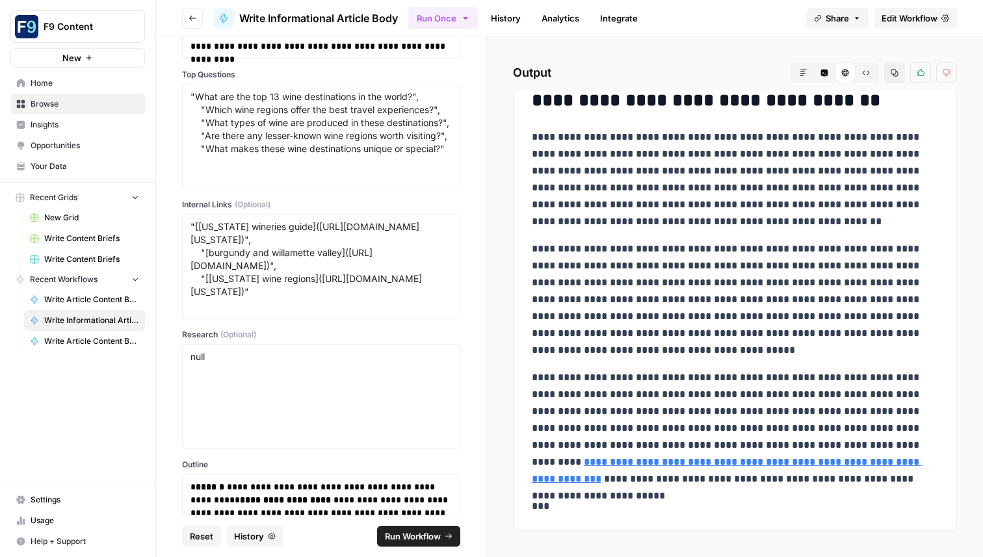
drag, startPoint x: 534, startPoint y: 230, endPoint x: 835, endPoint y: 475, distance: 387.9
copy div "**********"
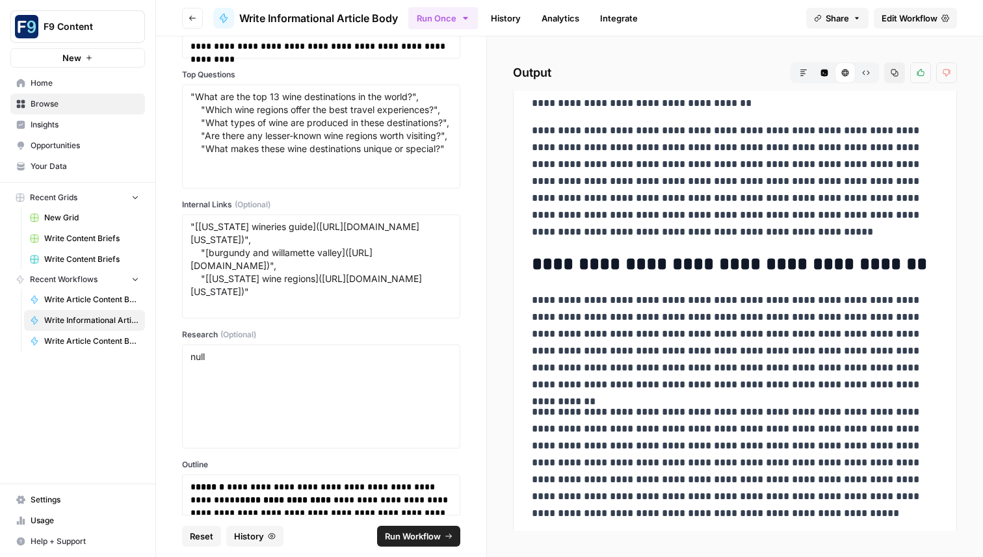
scroll to position [4935, 0]
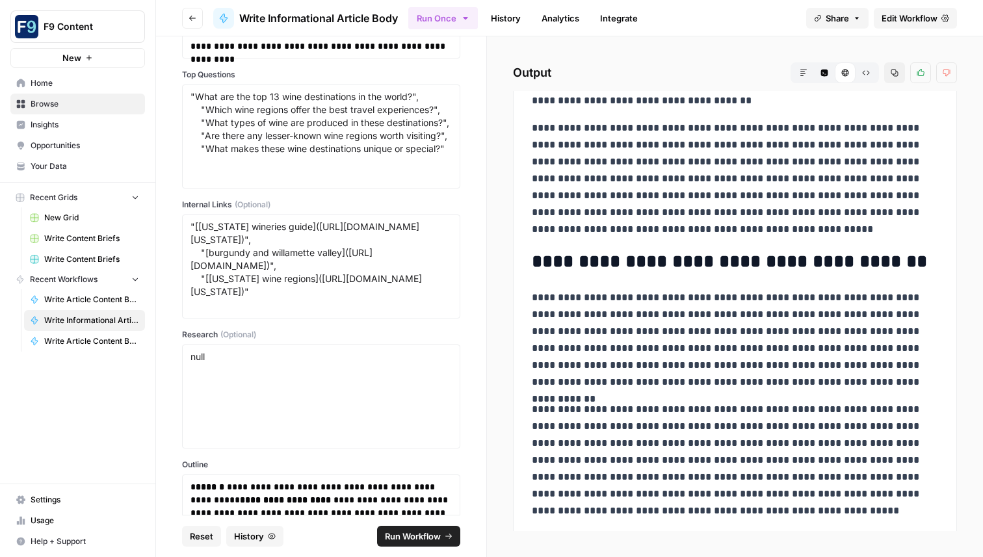
click at [193, 537] on span "Reset" at bounding box center [201, 536] width 23 height 13
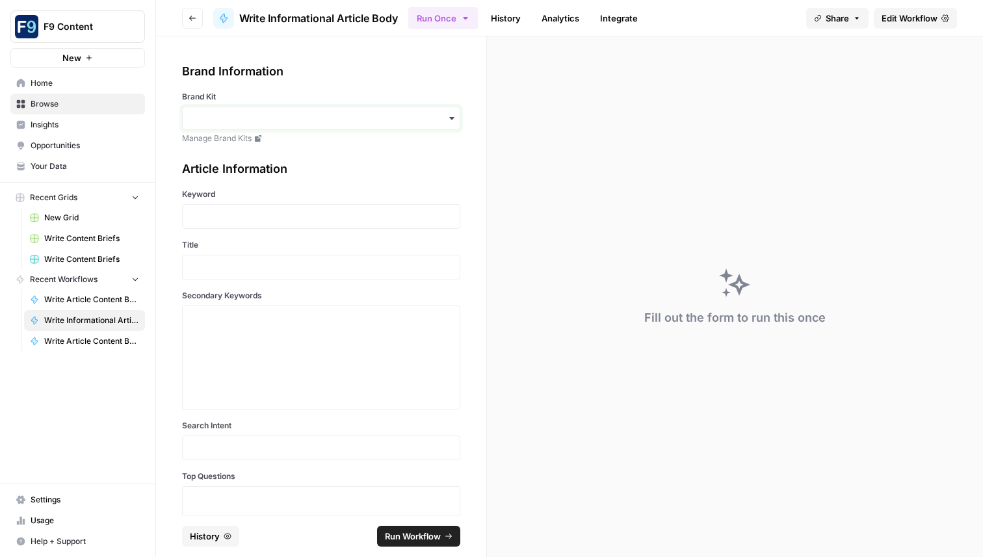
click at [254, 118] on input "Brand Kit" at bounding box center [321, 118] width 261 height 13
click at [252, 144] on div "Sommsation" at bounding box center [321, 153] width 277 height 25
click at [260, 209] on div at bounding box center [321, 216] width 278 height 25
click at [222, 219] on p at bounding box center [321, 216] width 261 height 13
drag, startPoint x: 224, startPoint y: 261, endPoint x: 215, endPoint y: 263, distance: 8.7
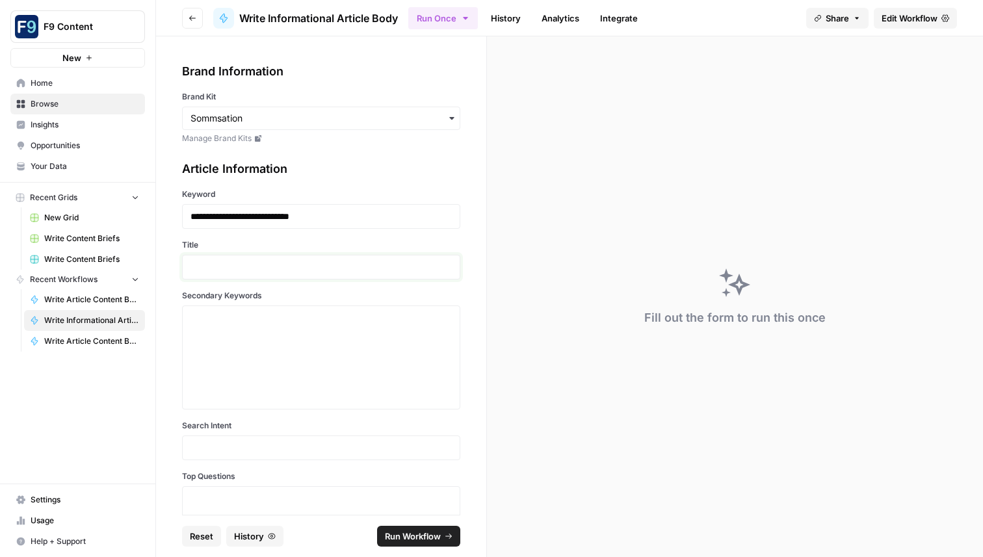
click at [223, 261] on p at bounding box center [321, 267] width 261 height 13
click at [297, 326] on textarea "Secondary Keywords" at bounding box center [321, 358] width 261 height 92
drag, startPoint x: 258, startPoint y: 268, endPoint x: 117, endPoint y: 259, distance: 141.4
click at [117, 259] on div "**********" at bounding box center [491, 278] width 983 height 557
click at [297, 287] on div "**********" at bounding box center [321, 530] width 278 height 741
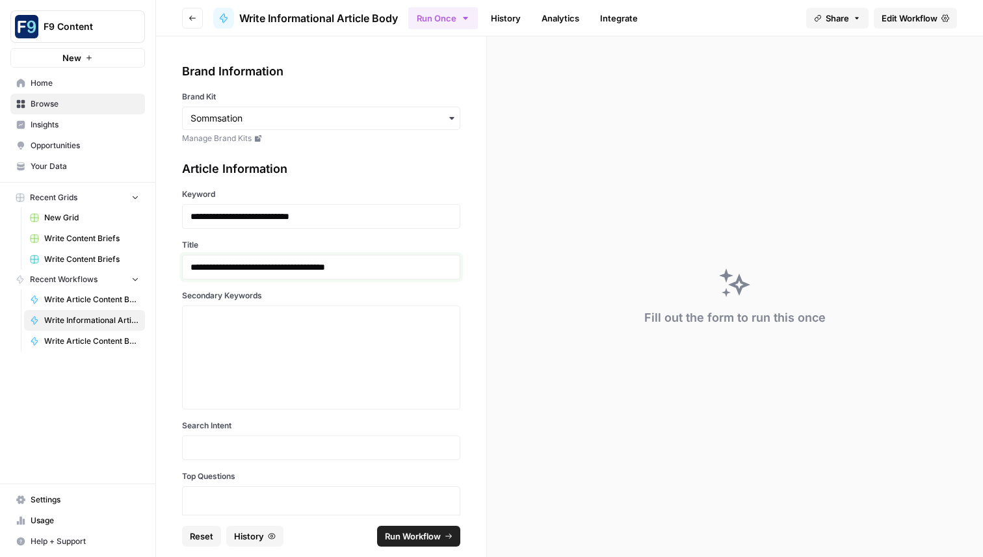
click at [234, 267] on p "**********" at bounding box center [321, 267] width 261 height 13
click at [261, 322] on textarea "Secondary Keywords" at bounding box center [321, 358] width 261 height 92
paste textarea ""best North Carolina wines", "award-winning NC wines", "North Carolina wine rev…"
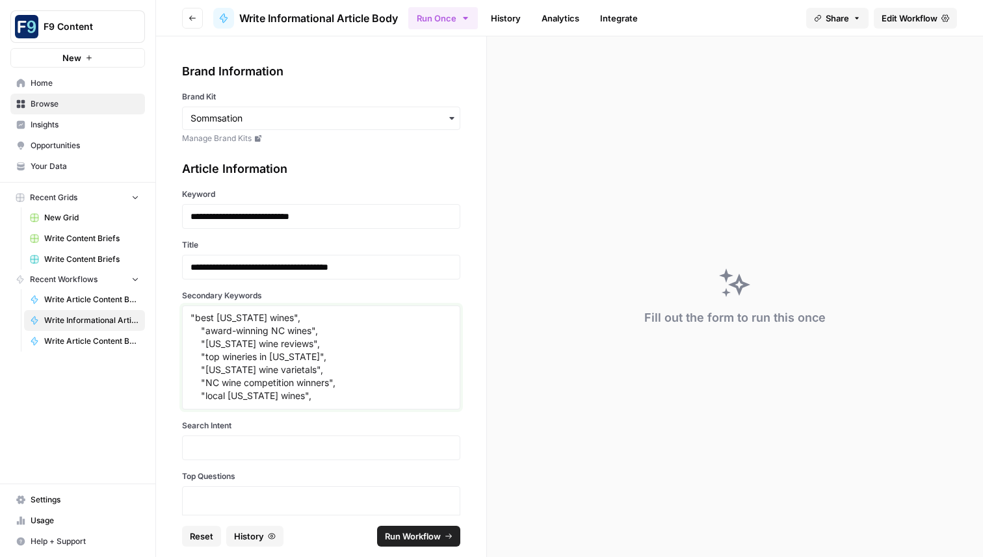
scroll to position [36, 0]
type textarea ""best North Carolina wines", "award-winning NC wines", "North Carolina wine rev…"
drag, startPoint x: 249, startPoint y: 443, endPoint x: 225, endPoint y: 444, distance: 24.1
click at [247, 443] on p at bounding box center [321, 448] width 261 height 13
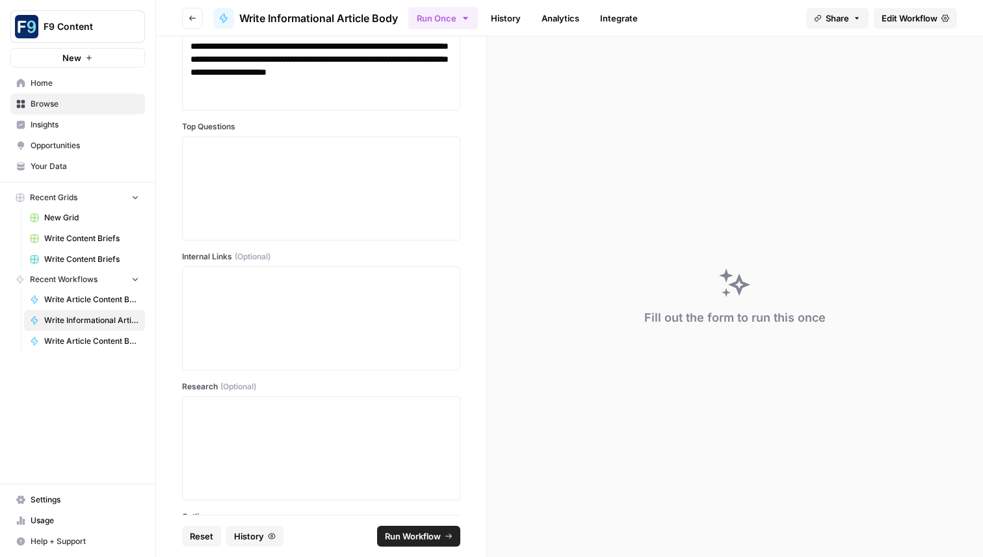
scroll to position [456, 0]
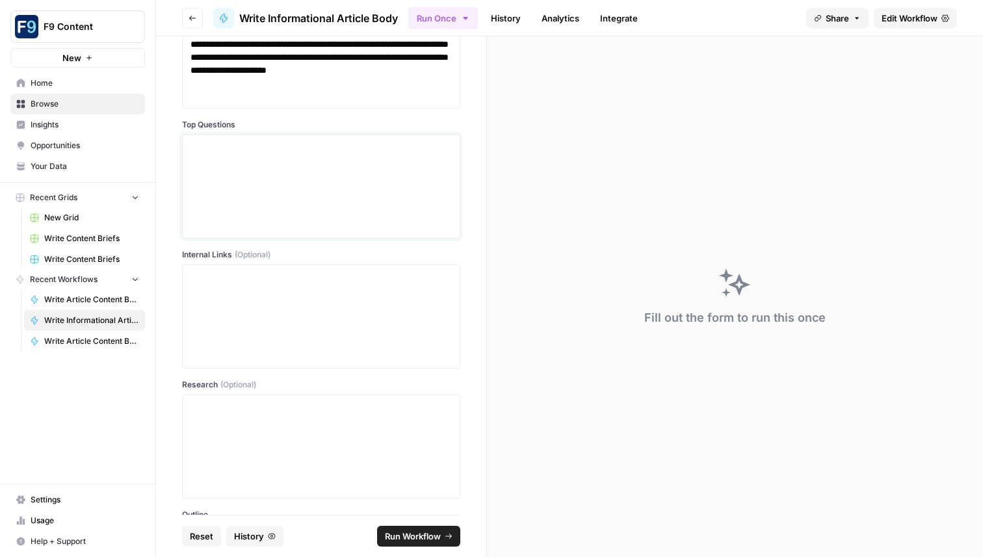
click at [243, 170] on textarea "Top Questions" at bounding box center [321, 186] width 261 height 92
paste textarea ""What are the top-rated wines from North Carolina?", "Which North Carolina wine…"
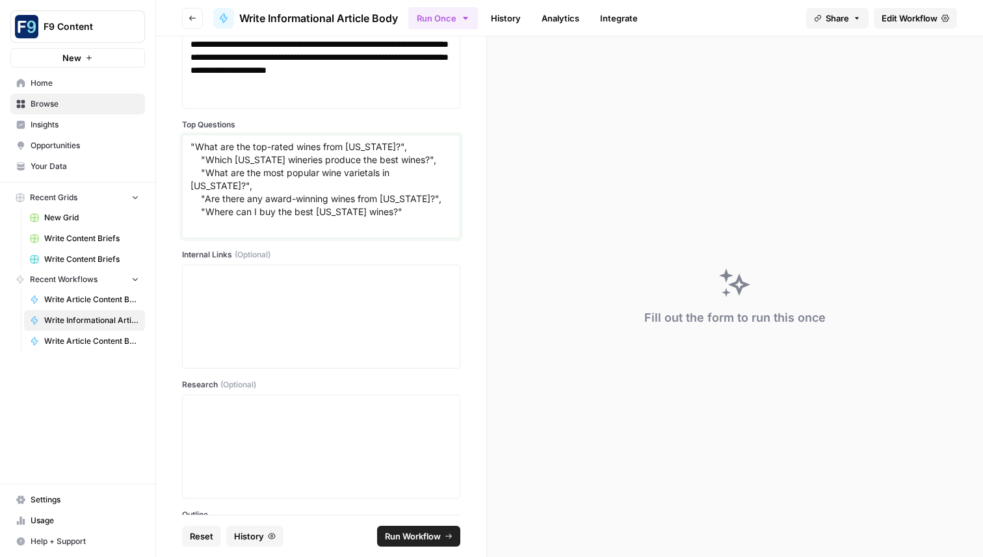
type textarea ""What are the top-rated wines from North Carolina?", "Which North Carolina wine…"
click at [248, 300] on textarea "Internal Links (Optional)" at bounding box center [321, 317] width 261 height 92
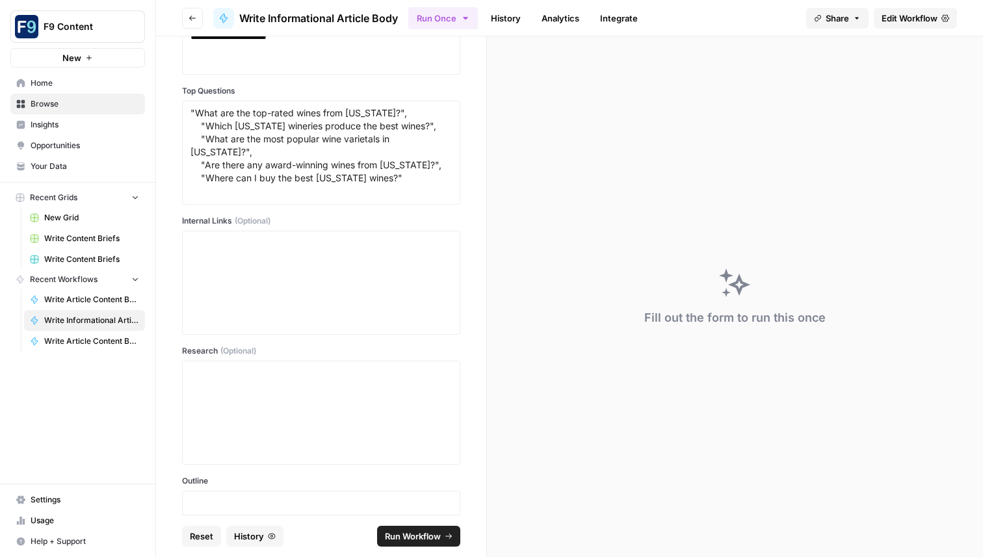
scroll to position [506, 0]
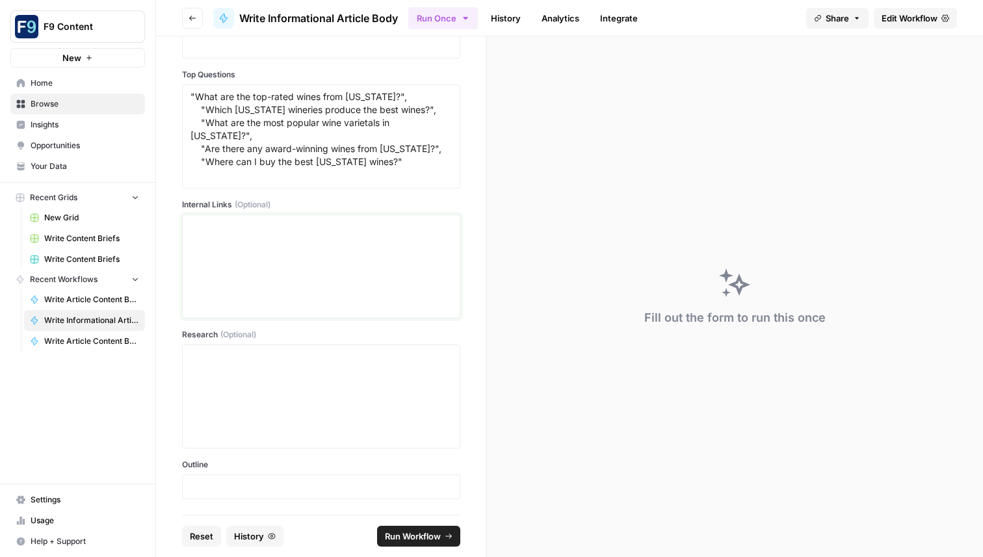
paste textarea ""[dynamis estate wines](https://www.sommsation.com/wineries/dynamis-estate-wine…"
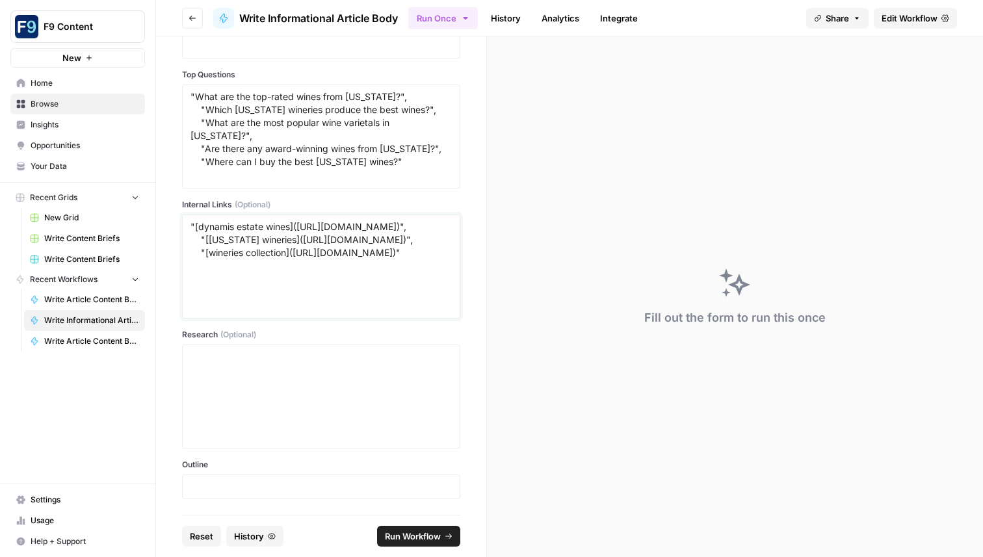
scroll to position [10, 0]
type textarea ""[dynamis estate wines](https://www.sommsation.com/wineries/dynamis-estate-wine…"
click at [248, 373] on textarea "Research (Optional)" at bounding box center [321, 397] width 261 height 92
click at [208, 487] on p at bounding box center [321, 487] width 261 height 13
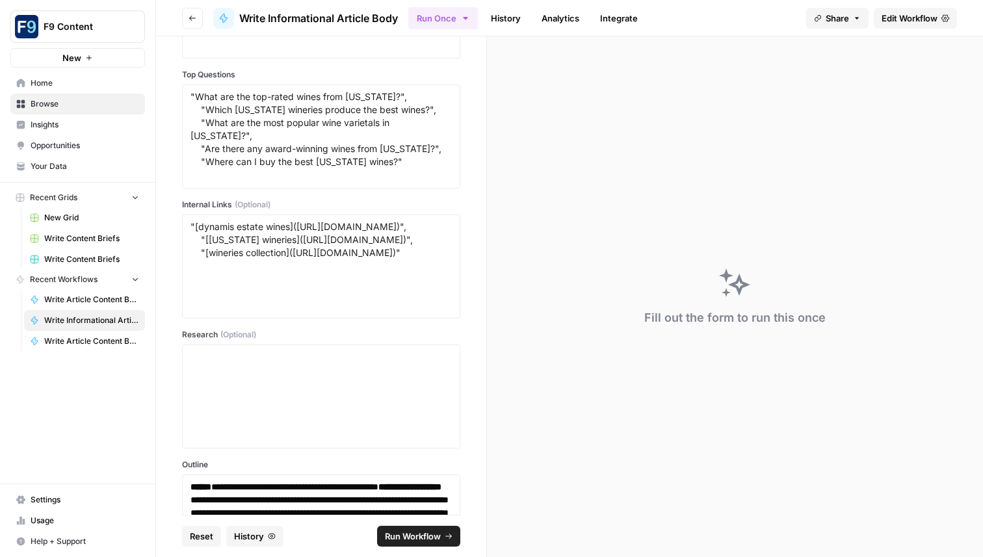
click at [425, 537] on span "Run Workflow" at bounding box center [413, 536] width 56 height 13
type textarea "null"
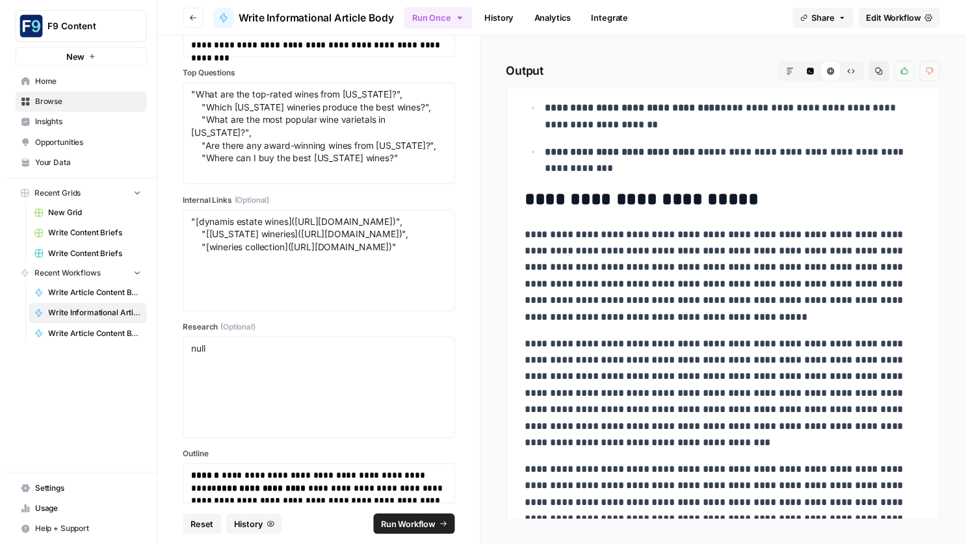
scroll to position [3545, 0]
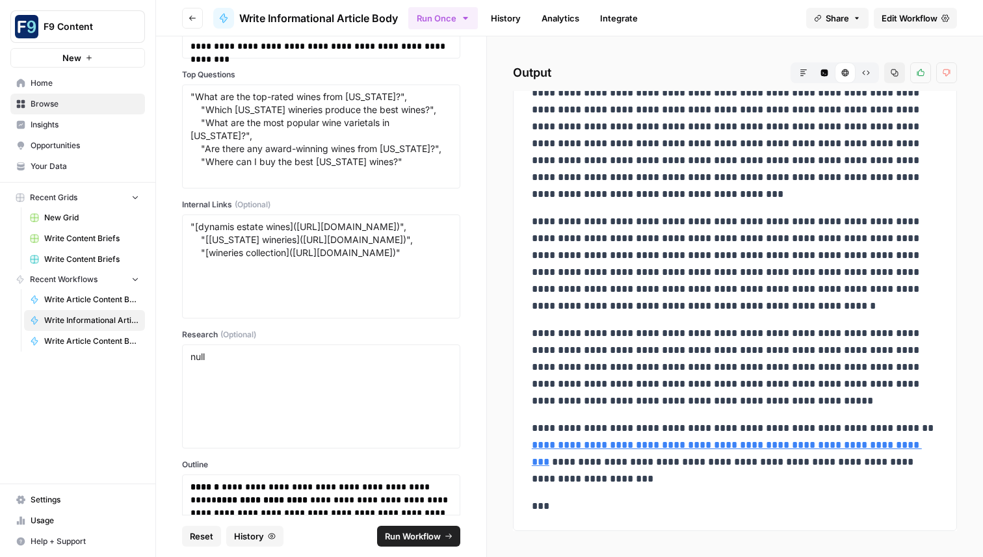
drag, startPoint x: 537, startPoint y: 291, endPoint x: 676, endPoint y: 485, distance: 238.6
copy div "**********"
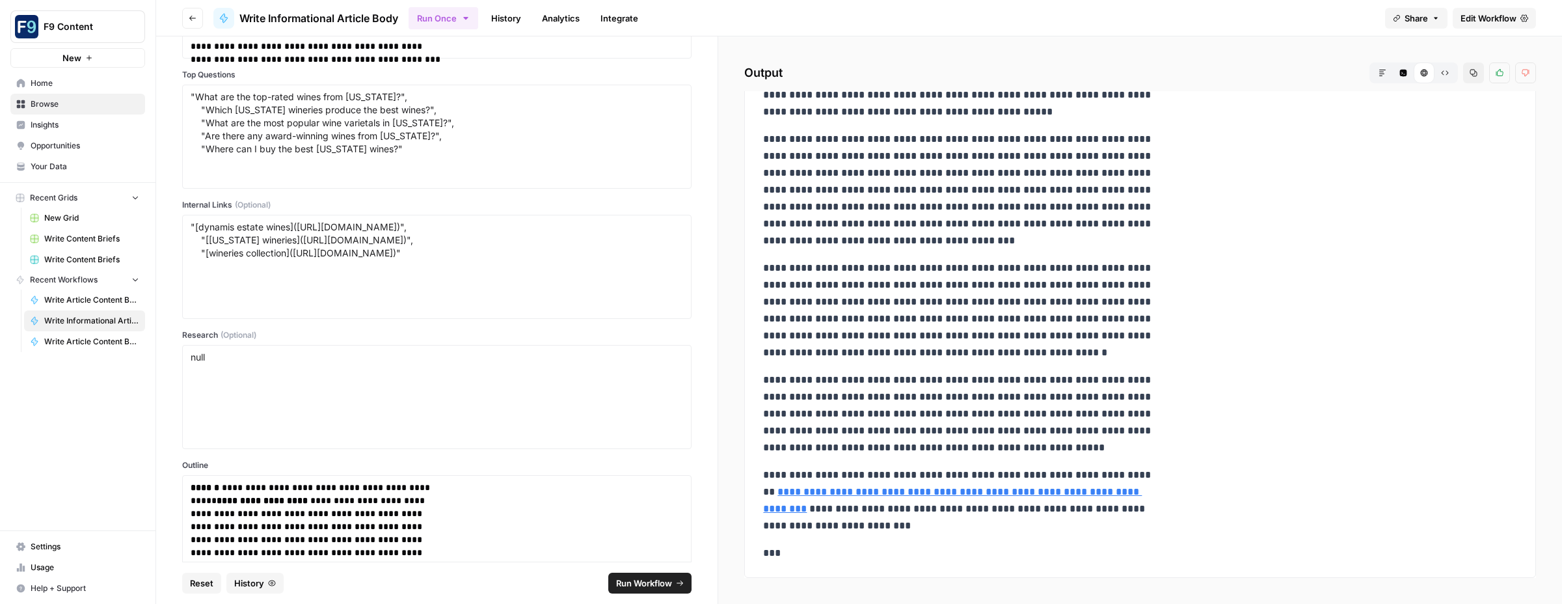
scroll to position [1983, 0]
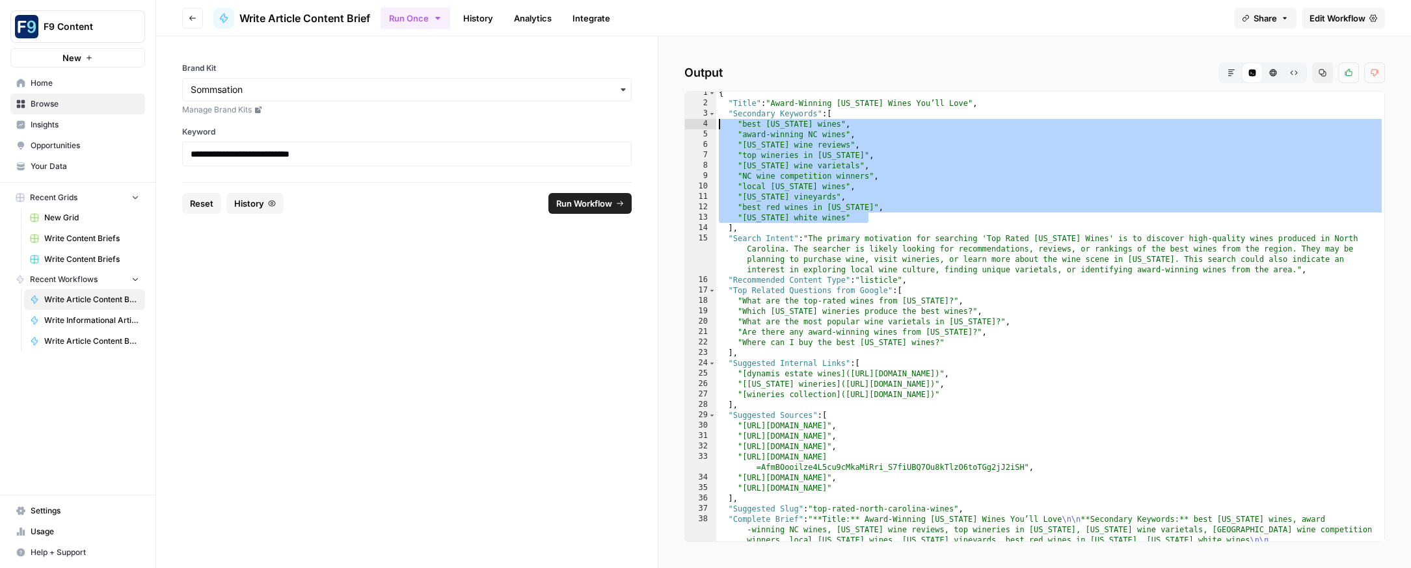
scroll to position [4, 0]
click at [44, 530] on span "Usage" at bounding box center [85, 532] width 109 height 12
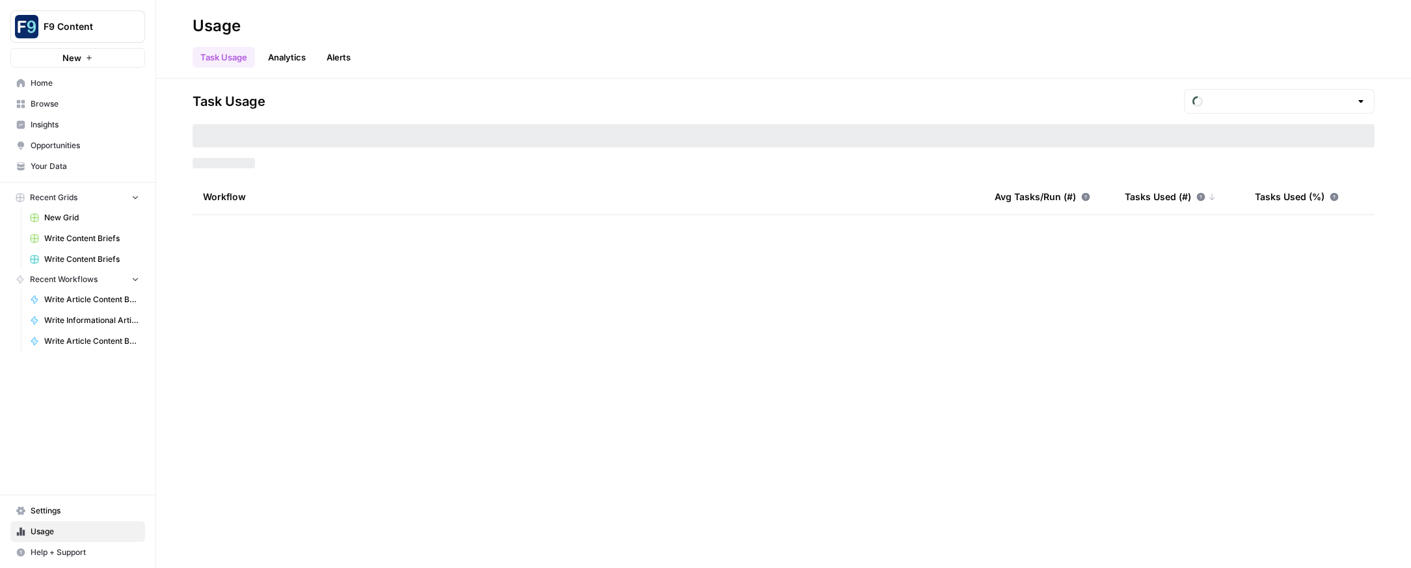
type input "September Included Tasks"
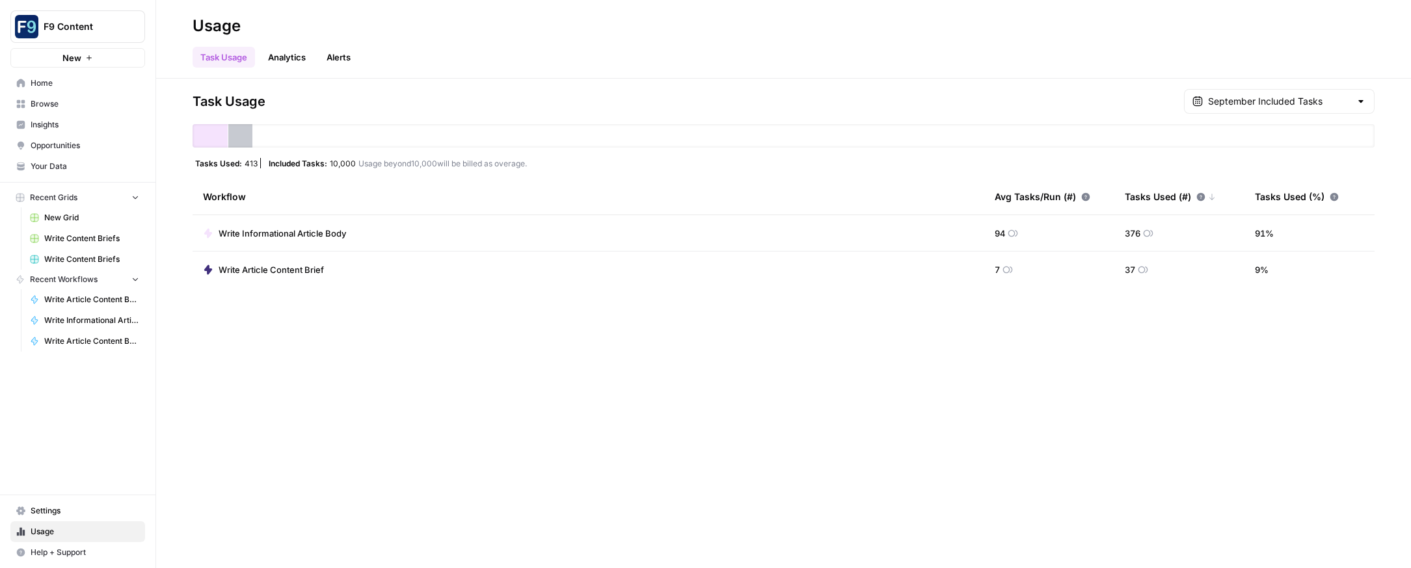
click at [299, 58] on link "Analytics" at bounding box center [286, 57] width 53 height 21
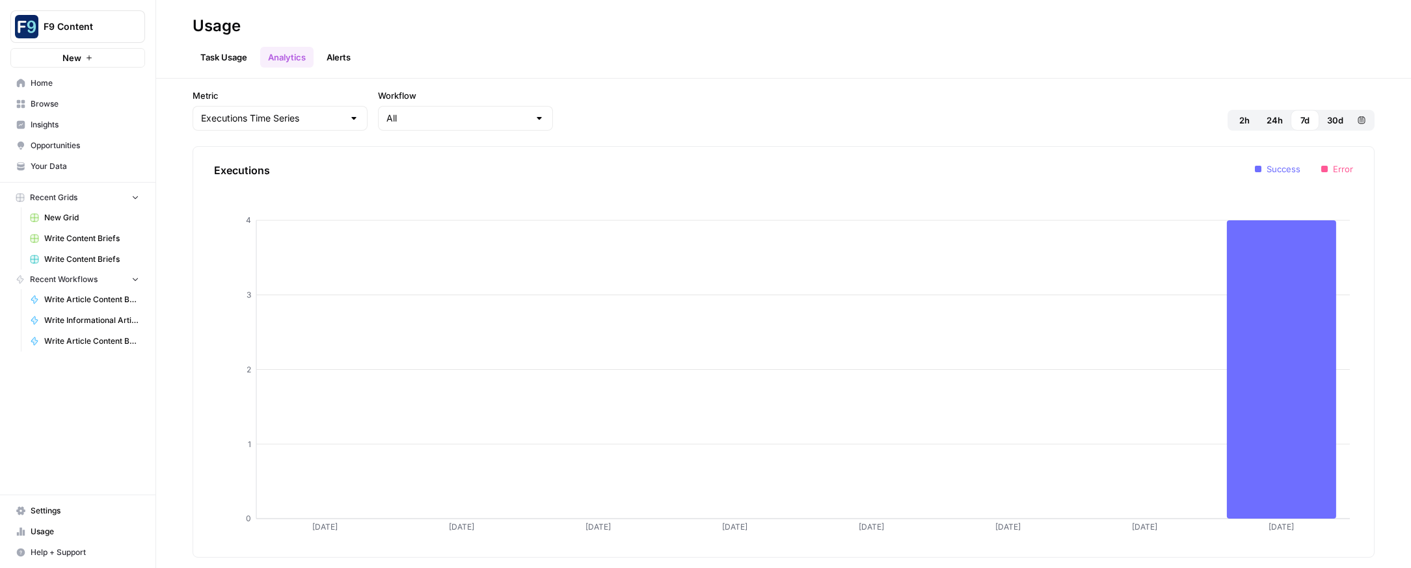
click at [1337, 117] on span "30d" at bounding box center [1335, 120] width 16 height 13
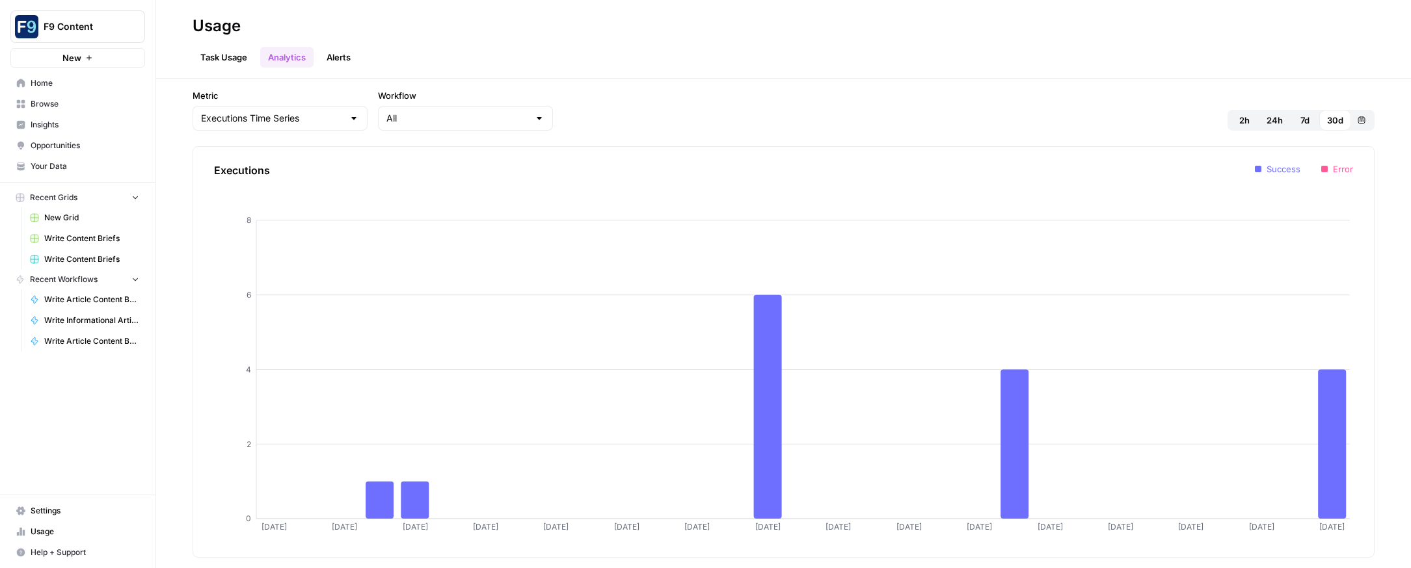
click at [42, 527] on span "Usage" at bounding box center [85, 532] width 109 height 12
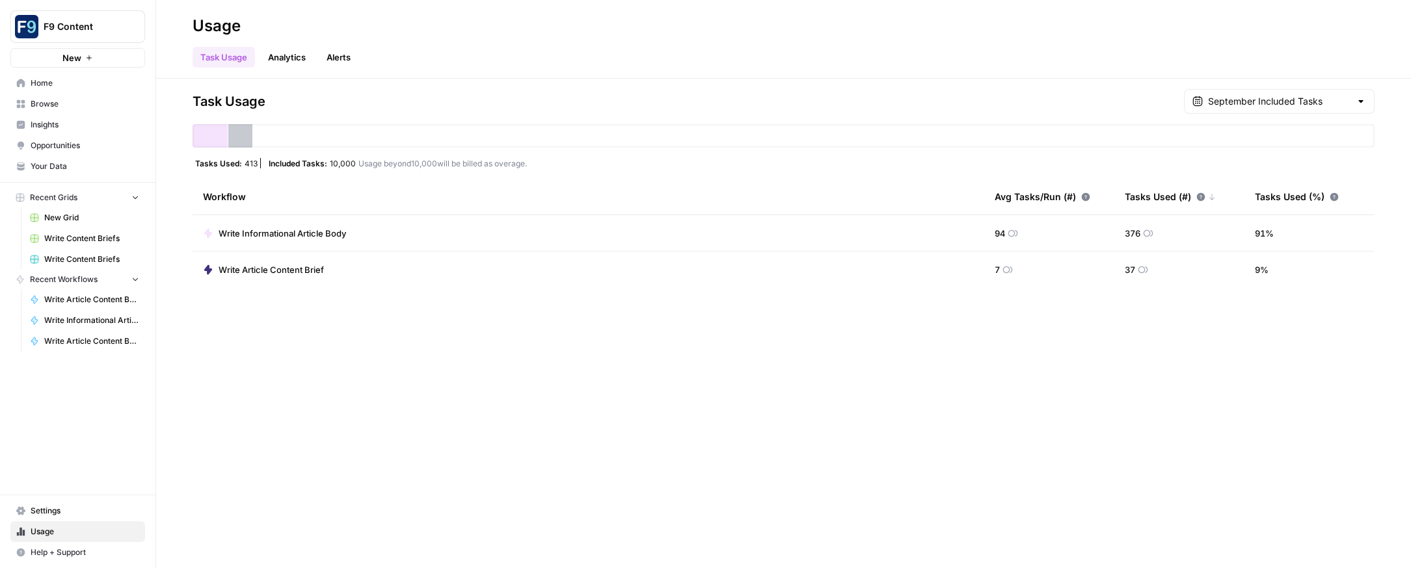
click at [341, 58] on button "Alerts" at bounding box center [339, 57] width 40 height 21
